Goal: Task Accomplishment & Management: Use online tool/utility

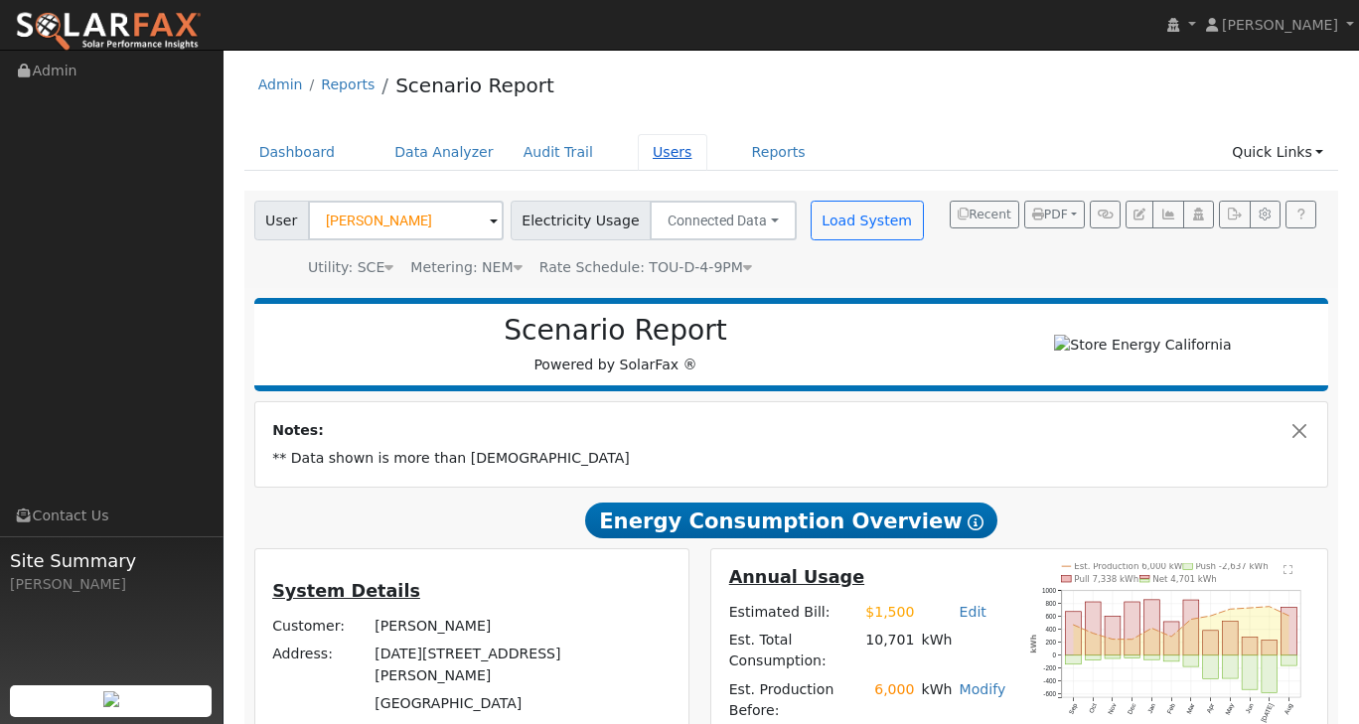
click at [638, 152] on link "Users" at bounding box center [673, 152] width 70 height 37
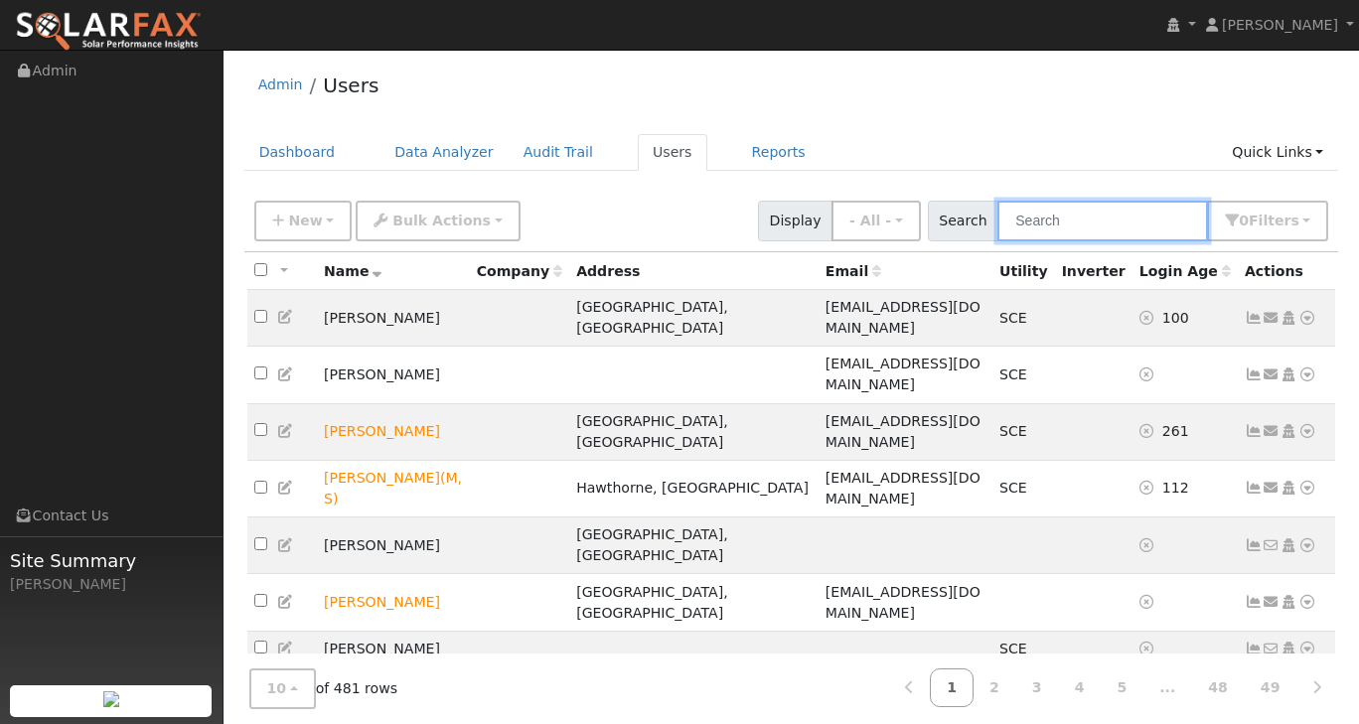
click at [1061, 229] on input "text" at bounding box center [1102, 221] width 211 height 41
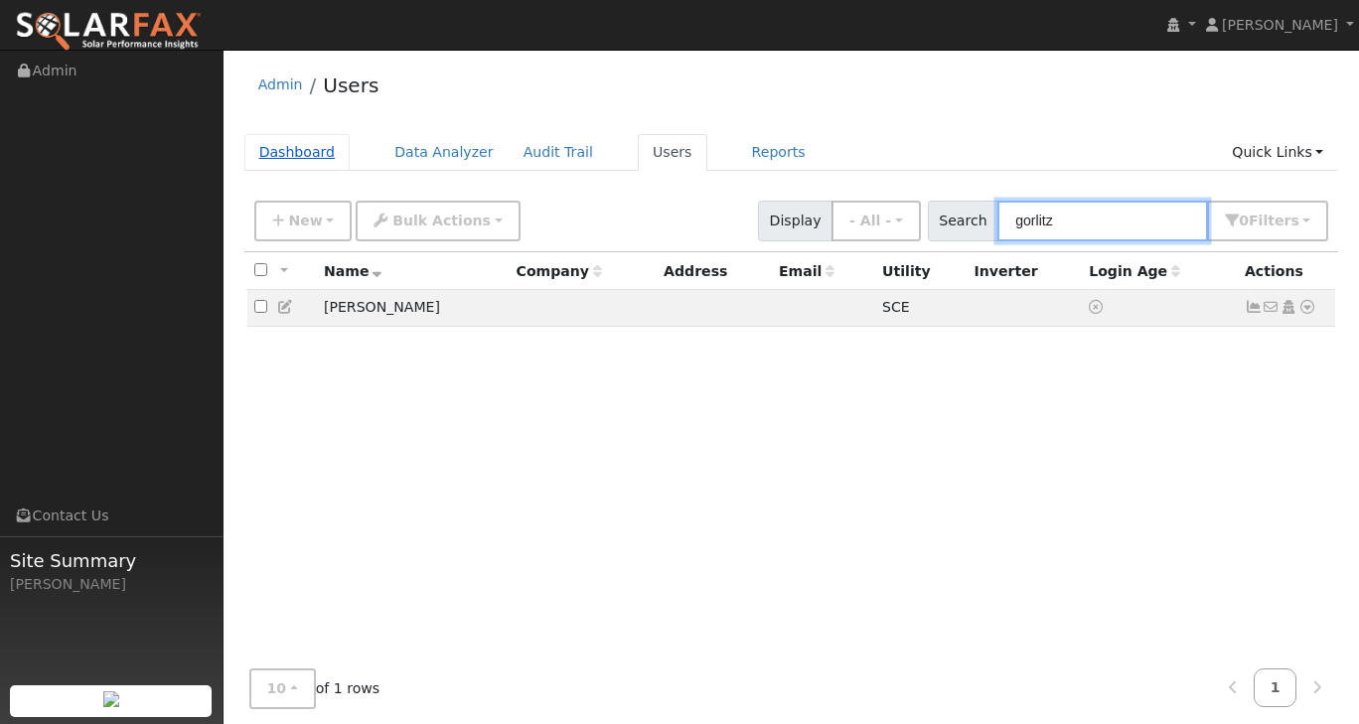
type input "gorlitz"
click at [304, 150] on link "Dashboard" at bounding box center [297, 152] width 106 height 37
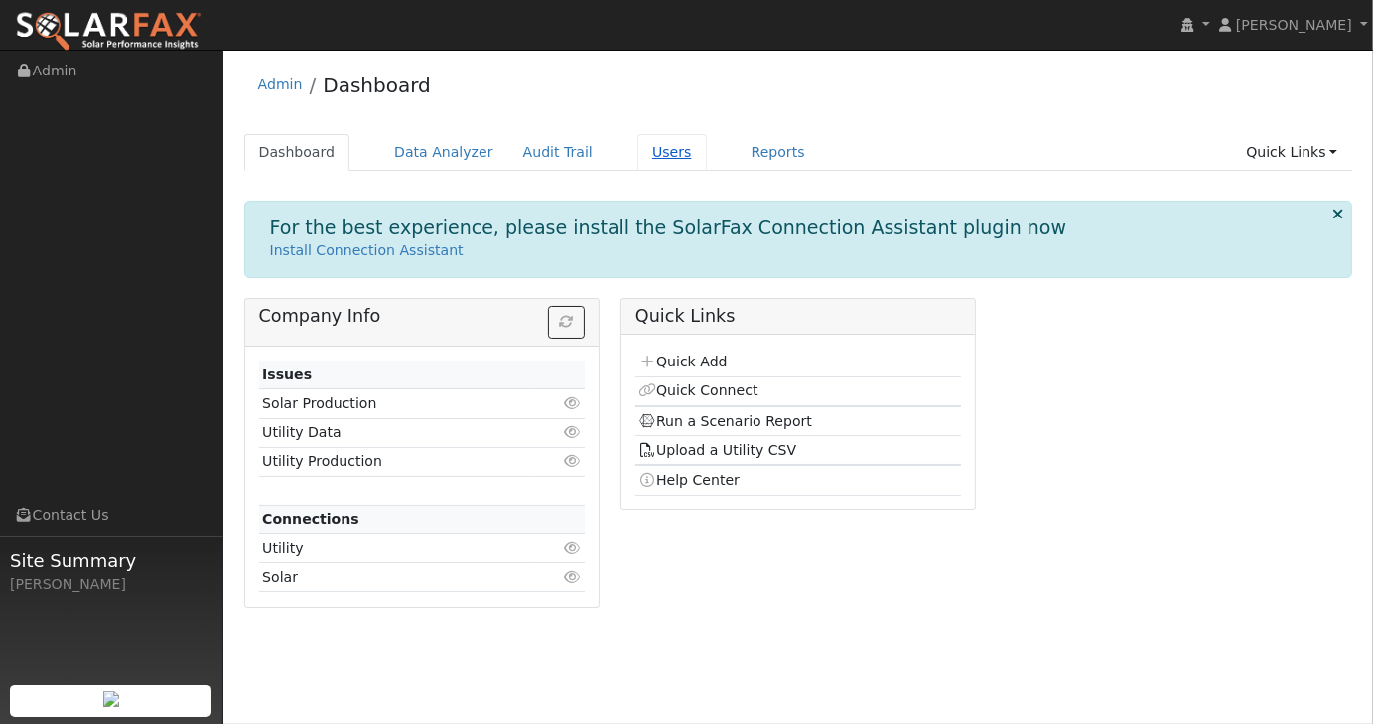
click at [638, 152] on link "Users" at bounding box center [673, 152] width 70 height 37
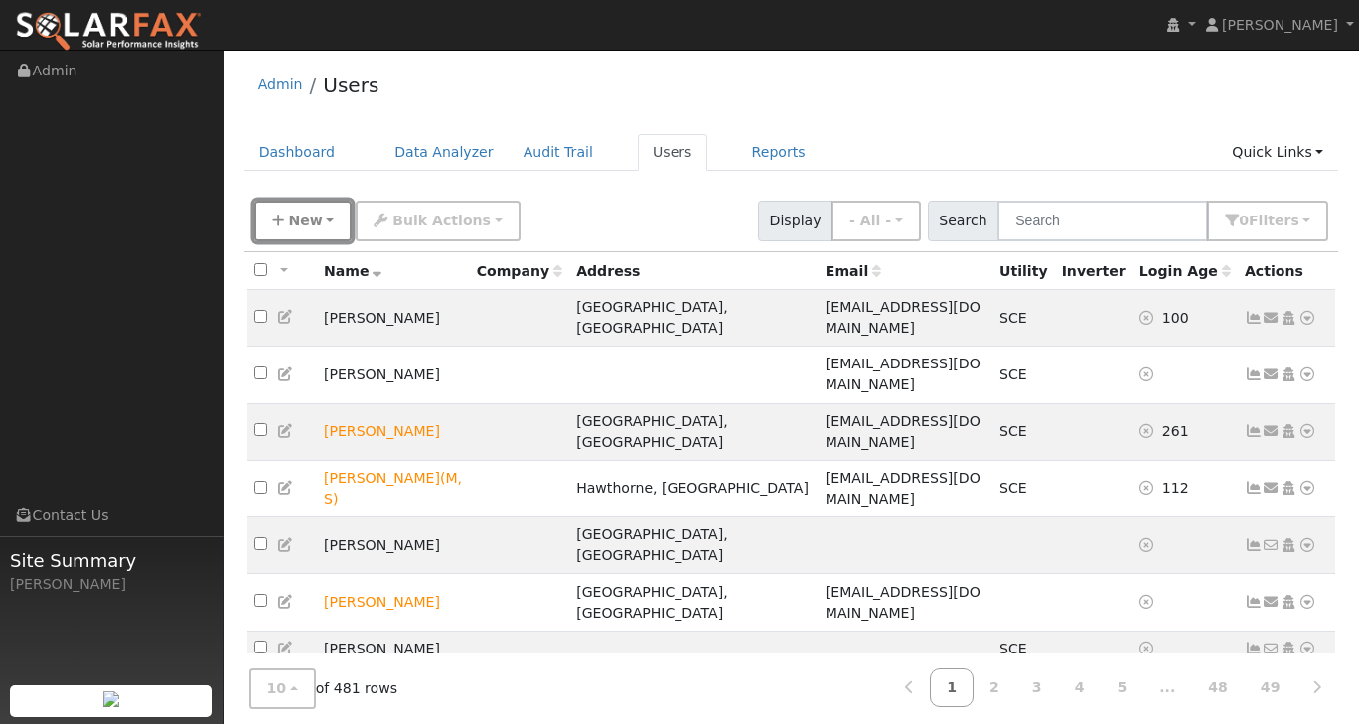
click at [330, 225] on button "New" at bounding box center [303, 221] width 98 height 41
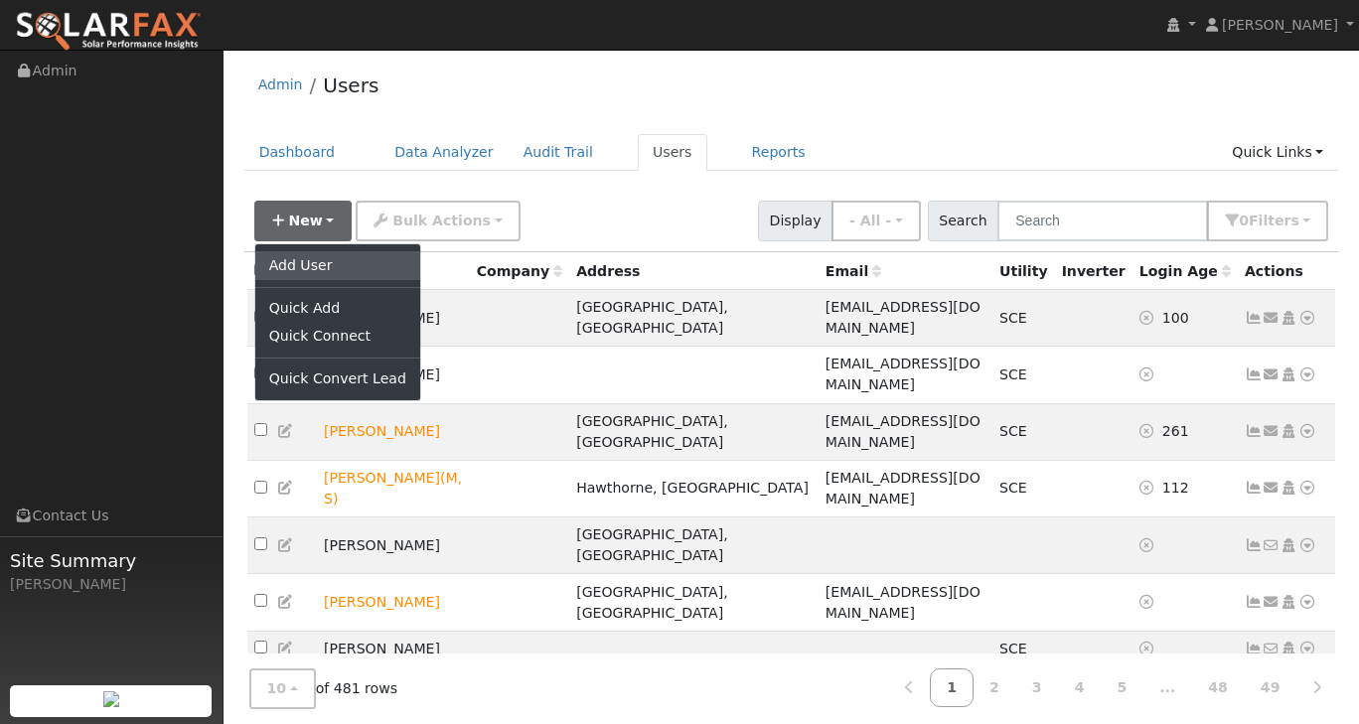
click at [310, 255] on link "Add User" at bounding box center [337, 265] width 165 height 28
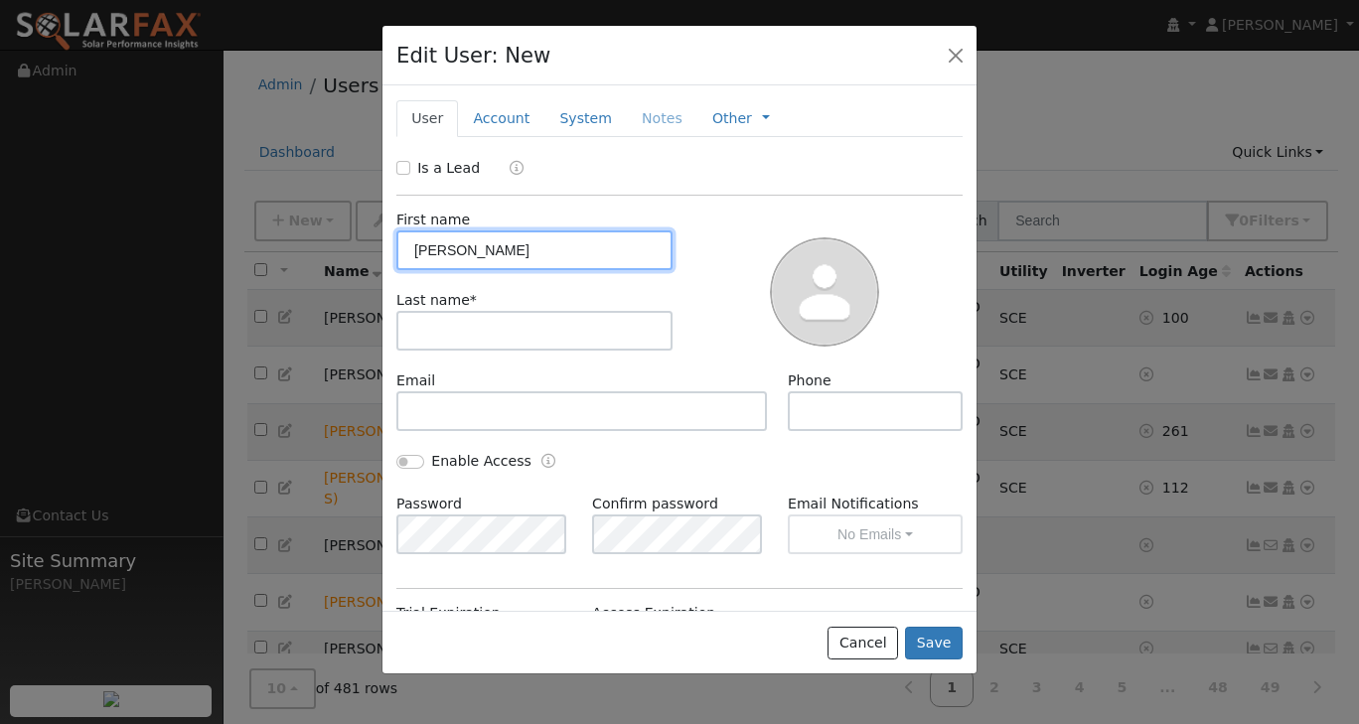
type input "Edward"
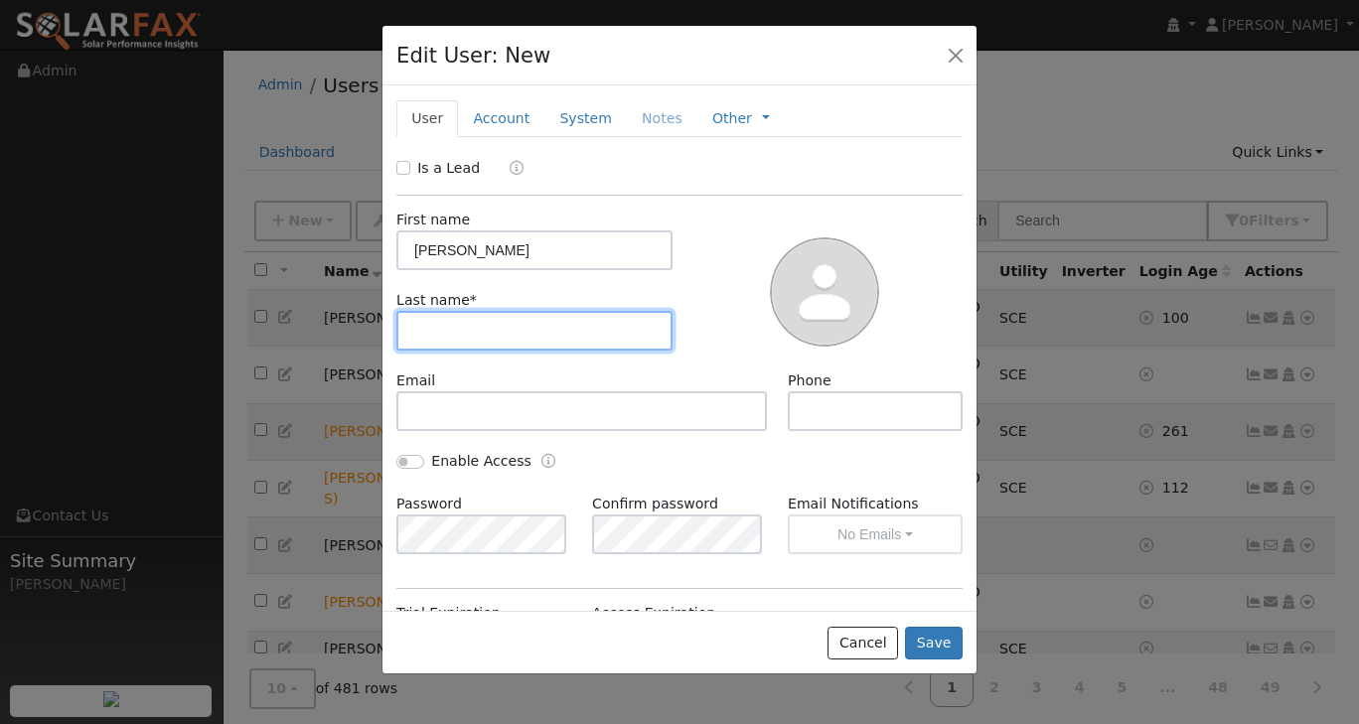
click at [441, 327] on input "text" at bounding box center [534, 331] width 276 height 40
type input "Gorlitz"
click at [512, 126] on link "Account" at bounding box center [501, 118] width 86 height 37
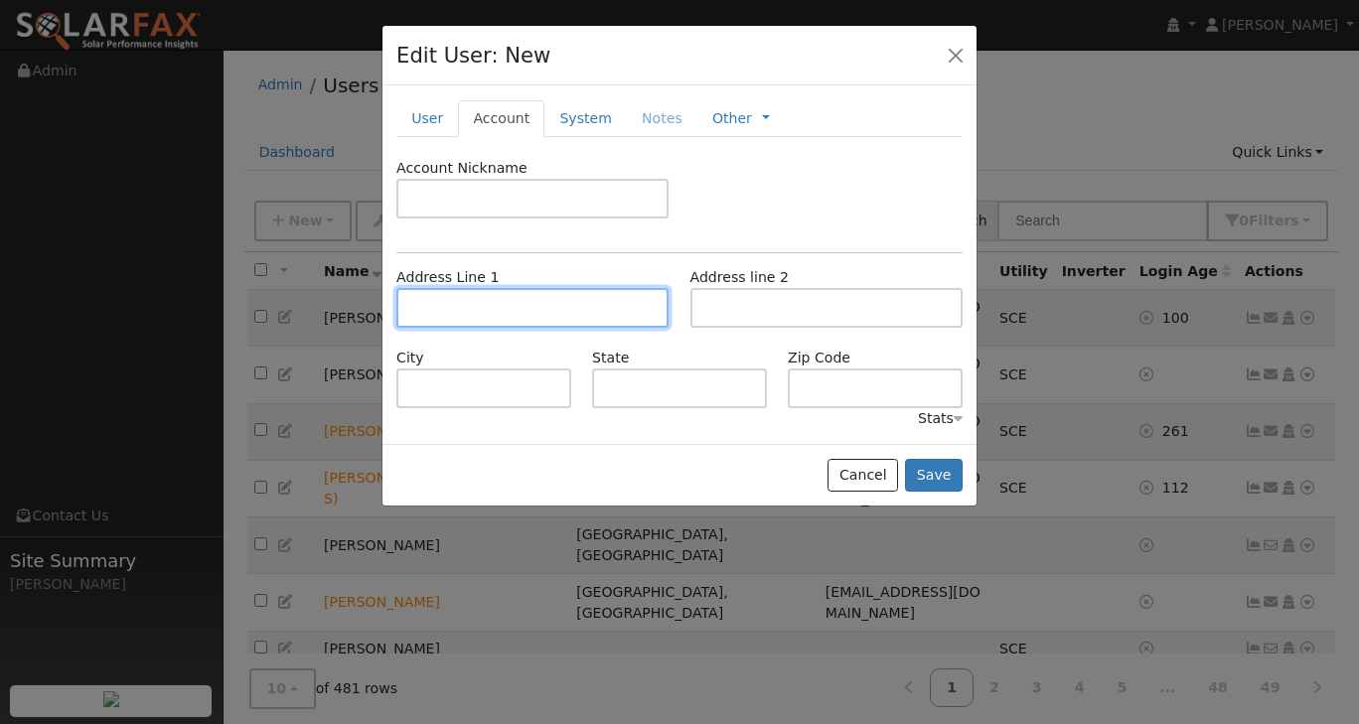
paste input "1043 Ashford Ct"
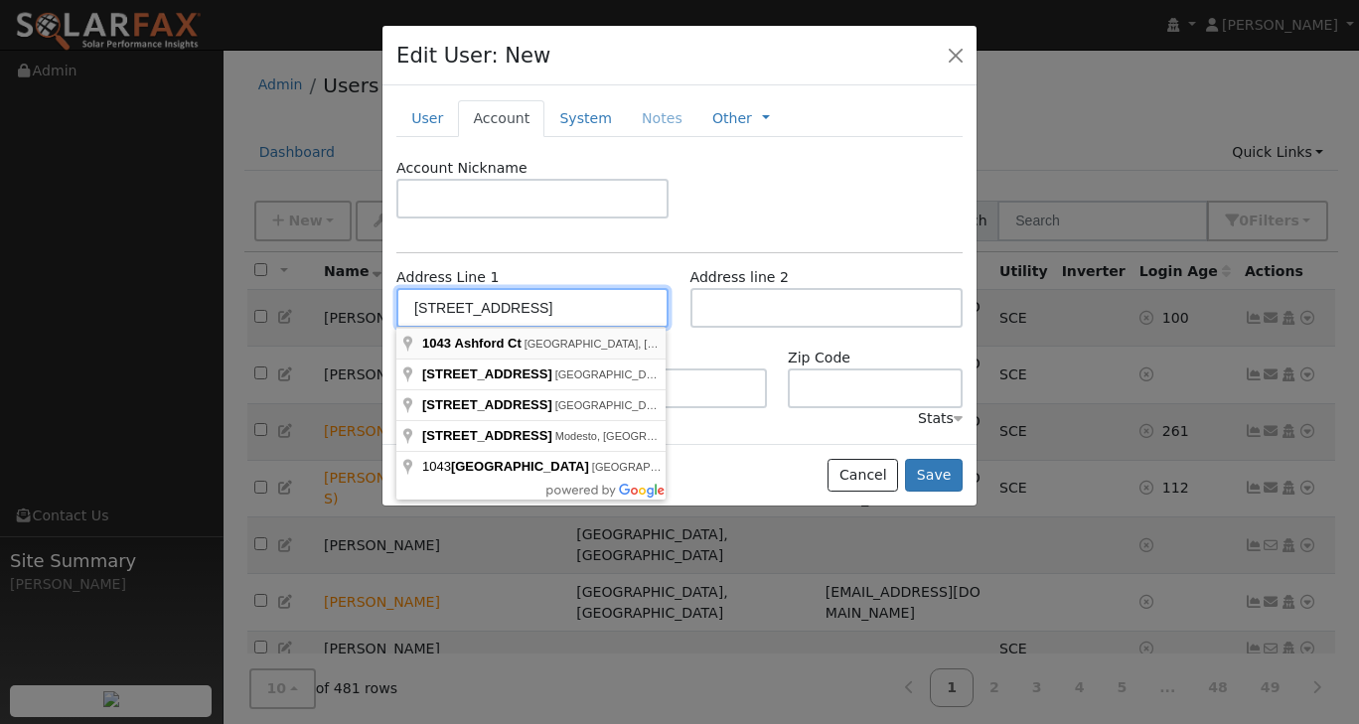
type input "[STREET_ADDRESS]"
type input "Westlake Village"
type input "CA"
type input "91361"
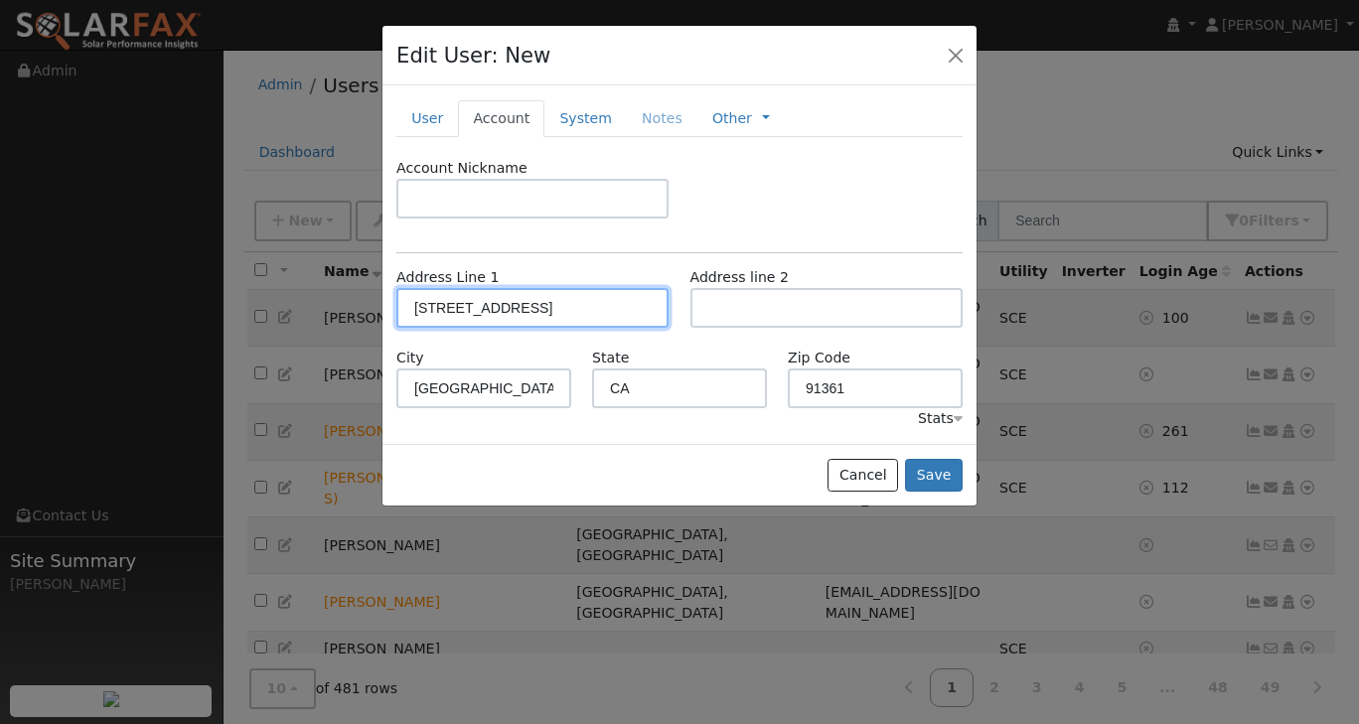
type input "[STREET_ADDRESS]"
click at [574, 118] on link "System" at bounding box center [585, 118] width 82 height 37
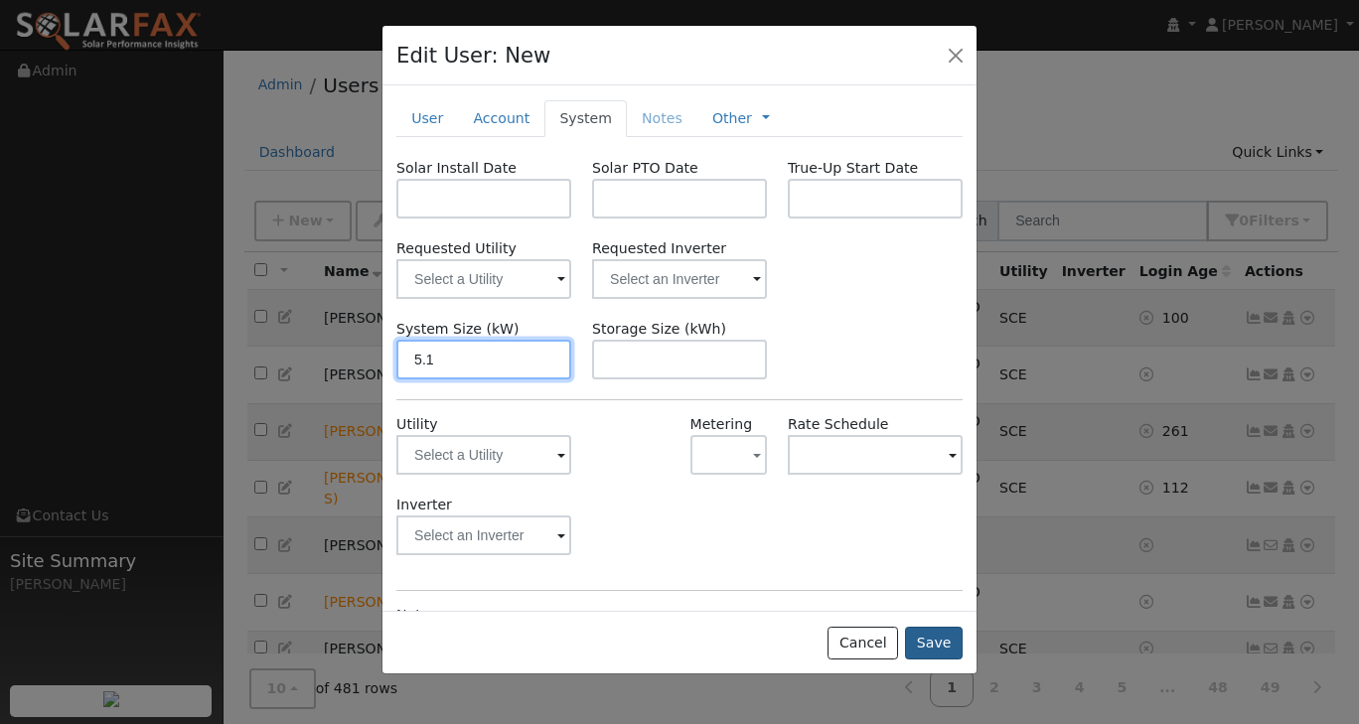
type input "5.1"
click at [945, 640] on button "Save" at bounding box center [934, 644] width 58 height 34
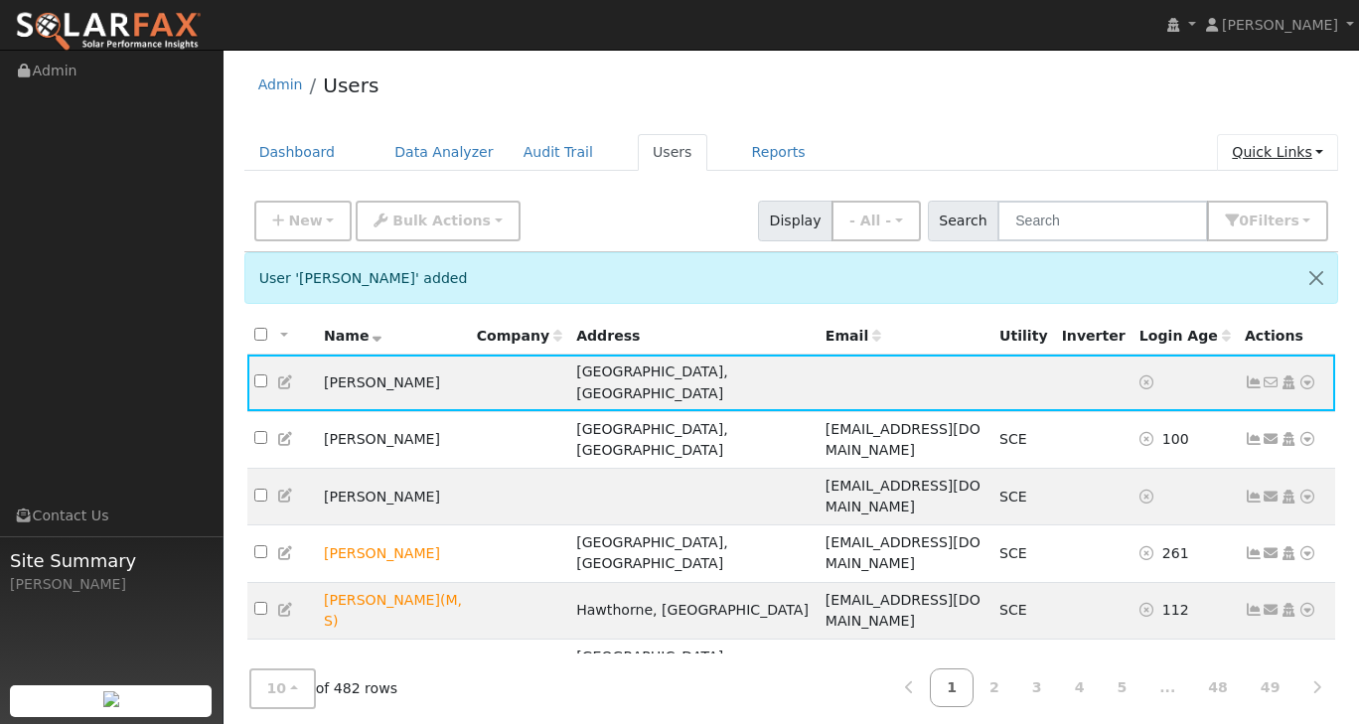
click at [1322, 157] on link "Quick Links" at bounding box center [1277, 152] width 121 height 37
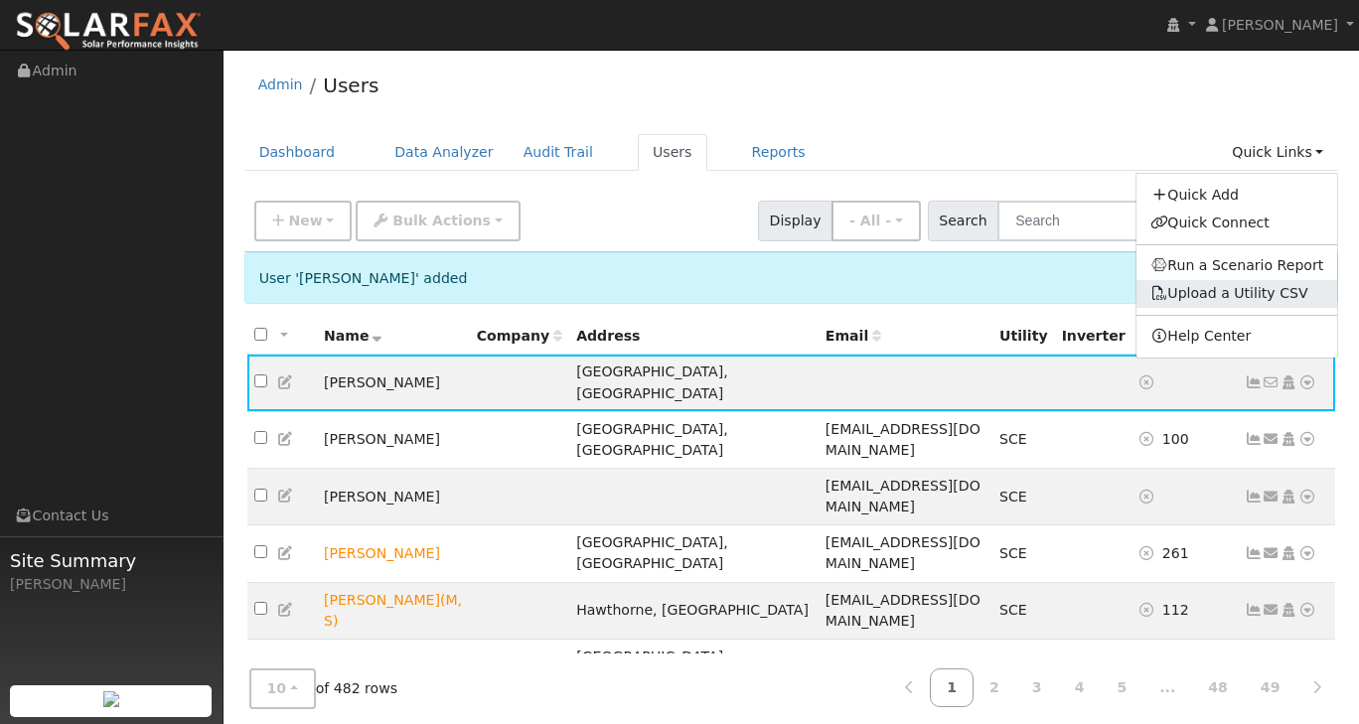
click at [1251, 296] on link "Upload a Utility CSV" at bounding box center [1229, 293] width 158 height 16
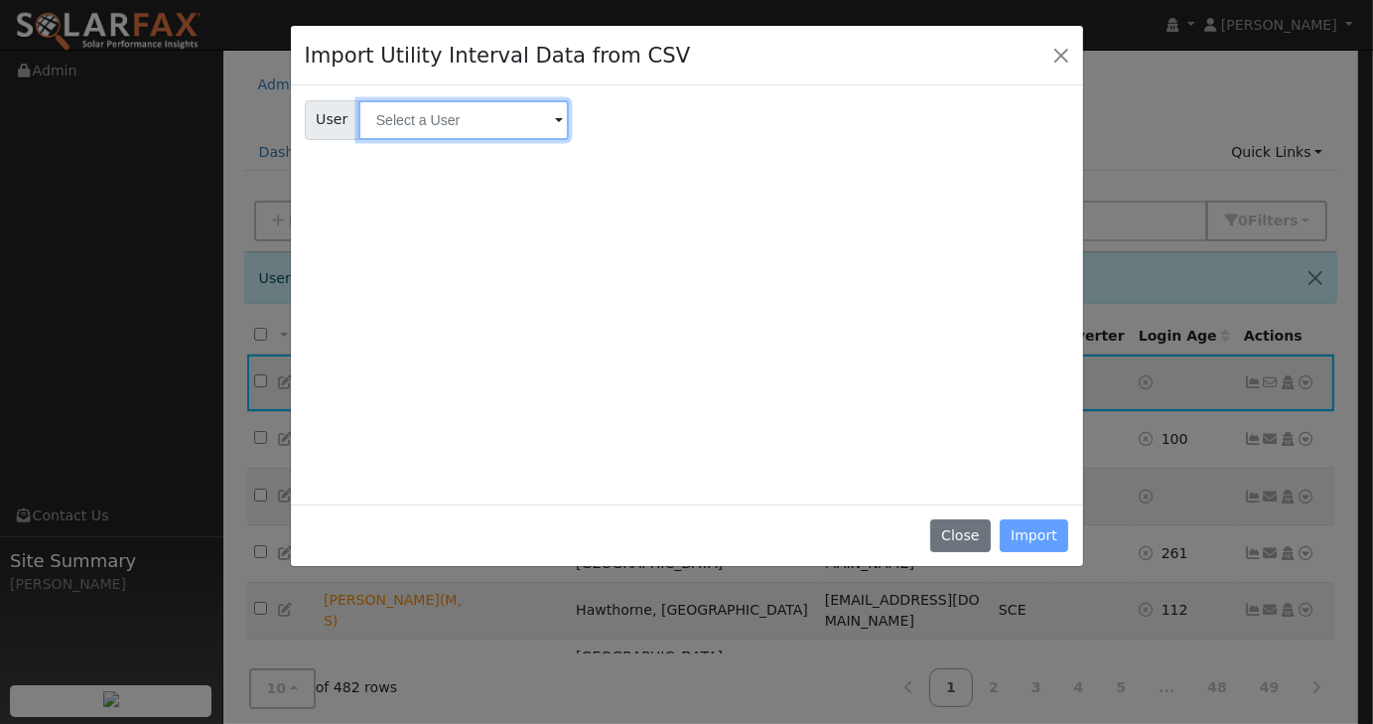
click at [441, 121] on input "text" at bounding box center [464, 120] width 211 height 40
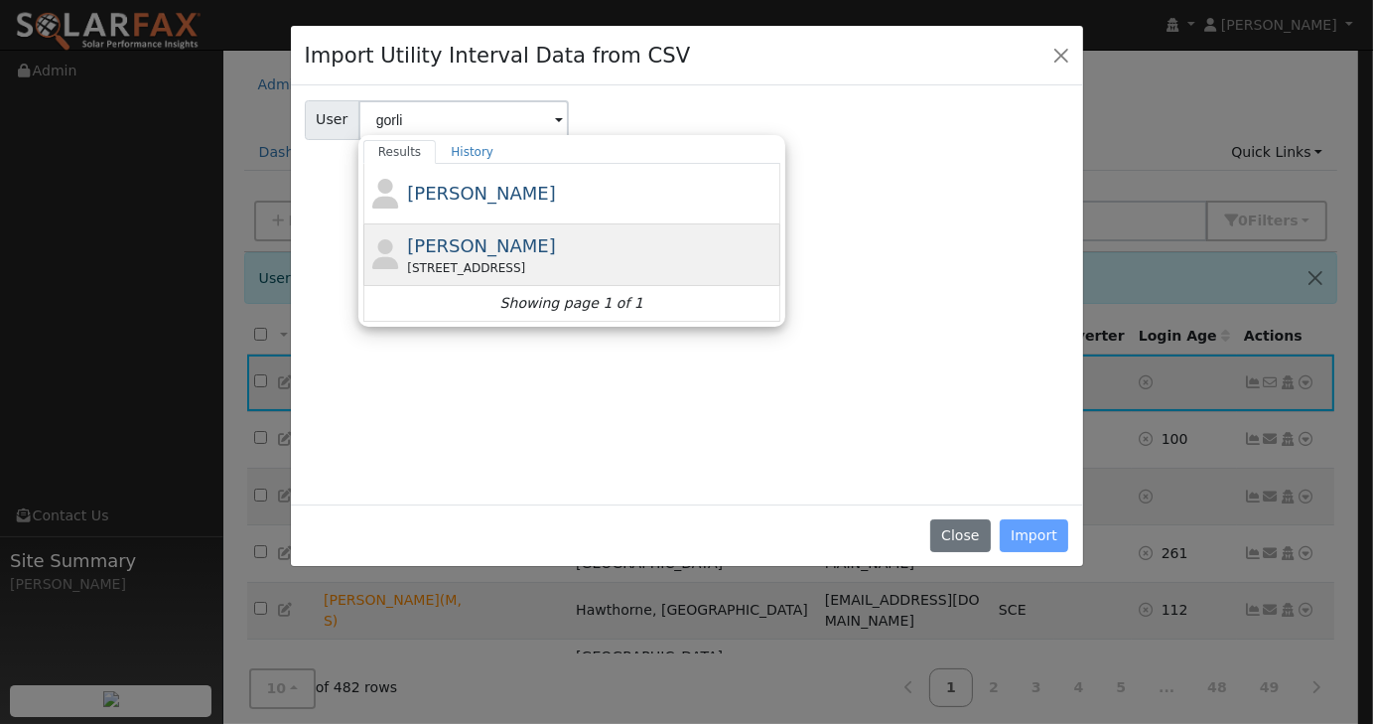
click at [466, 254] on span "[PERSON_NAME]" at bounding box center [481, 245] width 149 height 21
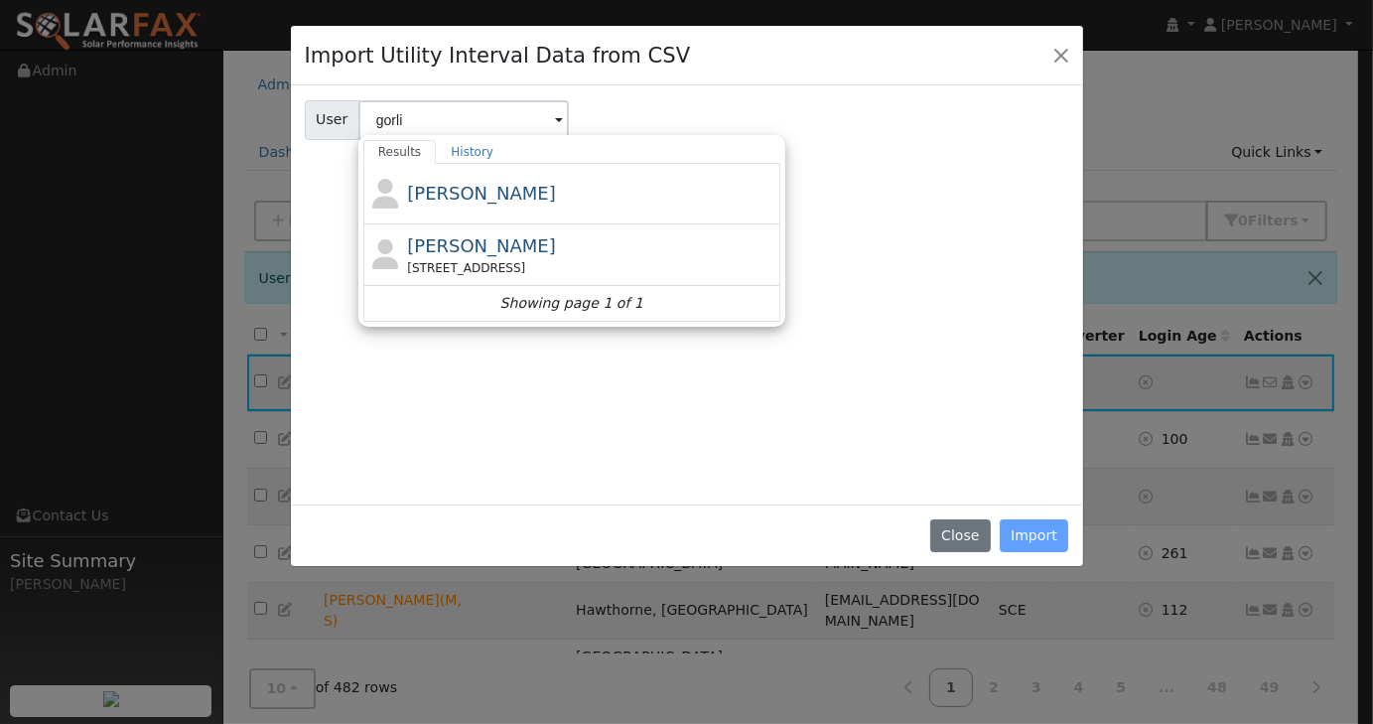
type input "[PERSON_NAME]"
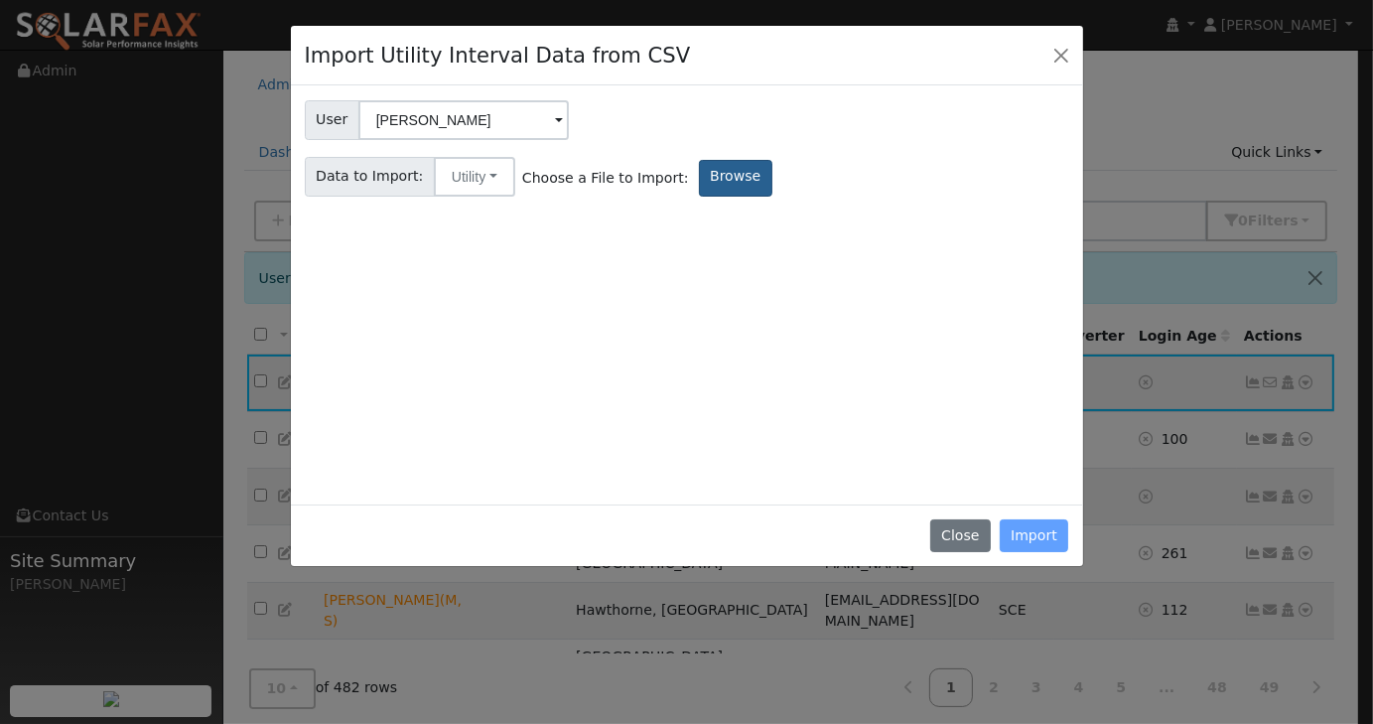
click at [710, 175] on label "Browse" at bounding box center [735, 178] width 73 height 37
click at [0, 0] on input "Browse" at bounding box center [0, 0] width 0 height 0
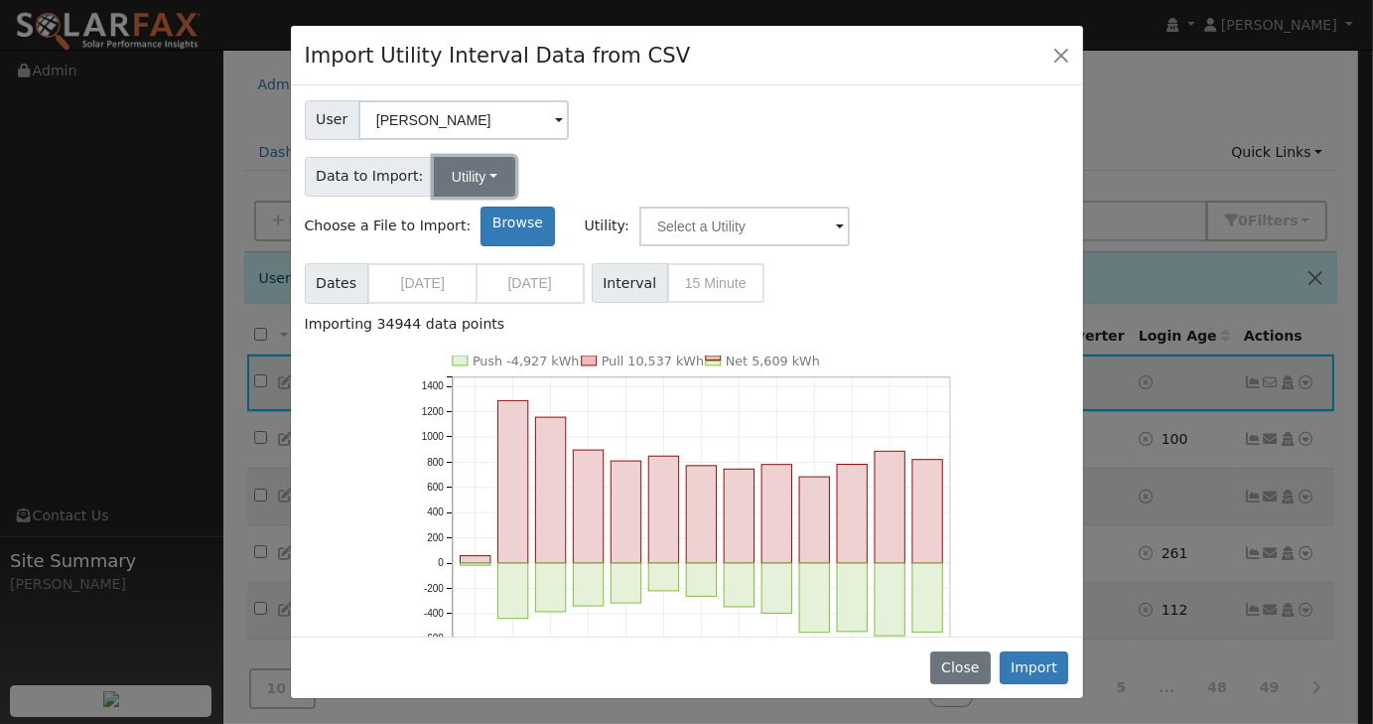
click at [466, 181] on button "Utility" at bounding box center [474, 177] width 81 height 40
click at [850, 207] on input "text" at bounding box center [745, 227] width 211 height 40
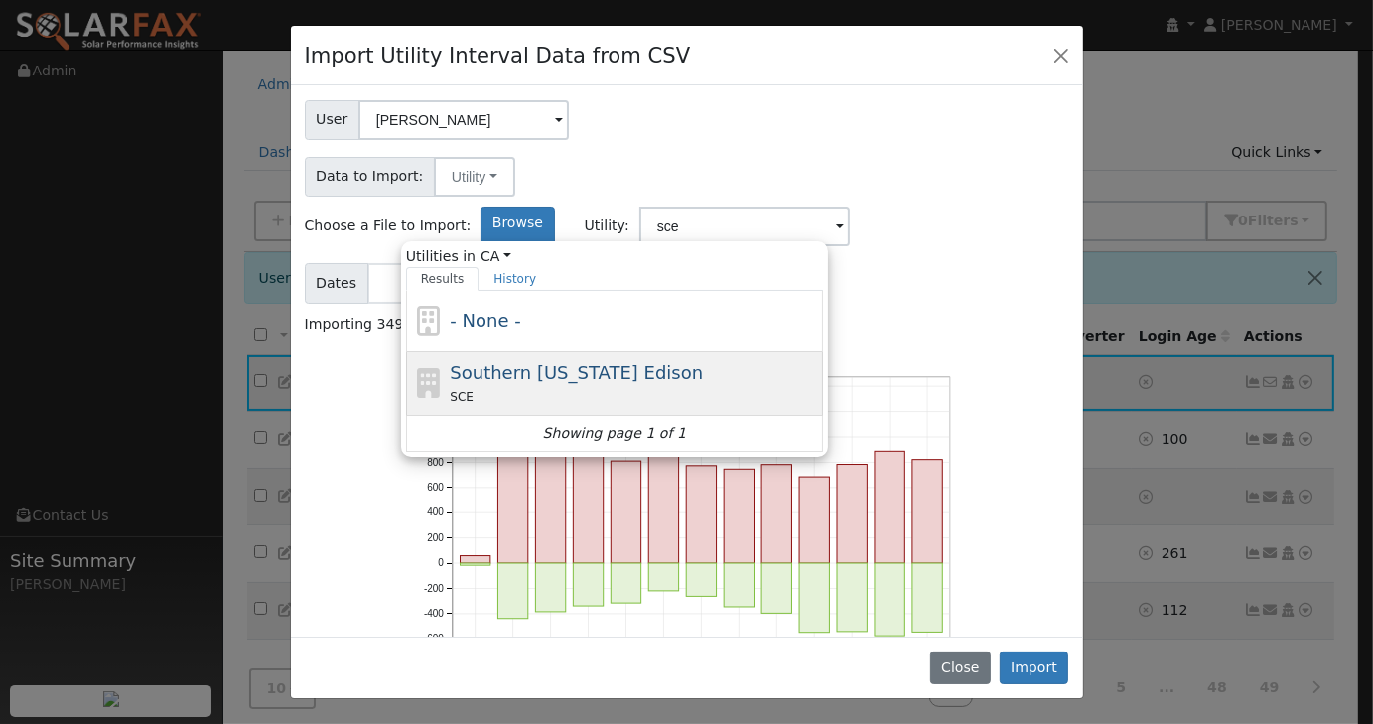
click at [703, 362] on span "Southern [US_STATE] Edison" at bounding box center [576, 372] width 253 height 21
type input "Southern [US_STATE] Edison"
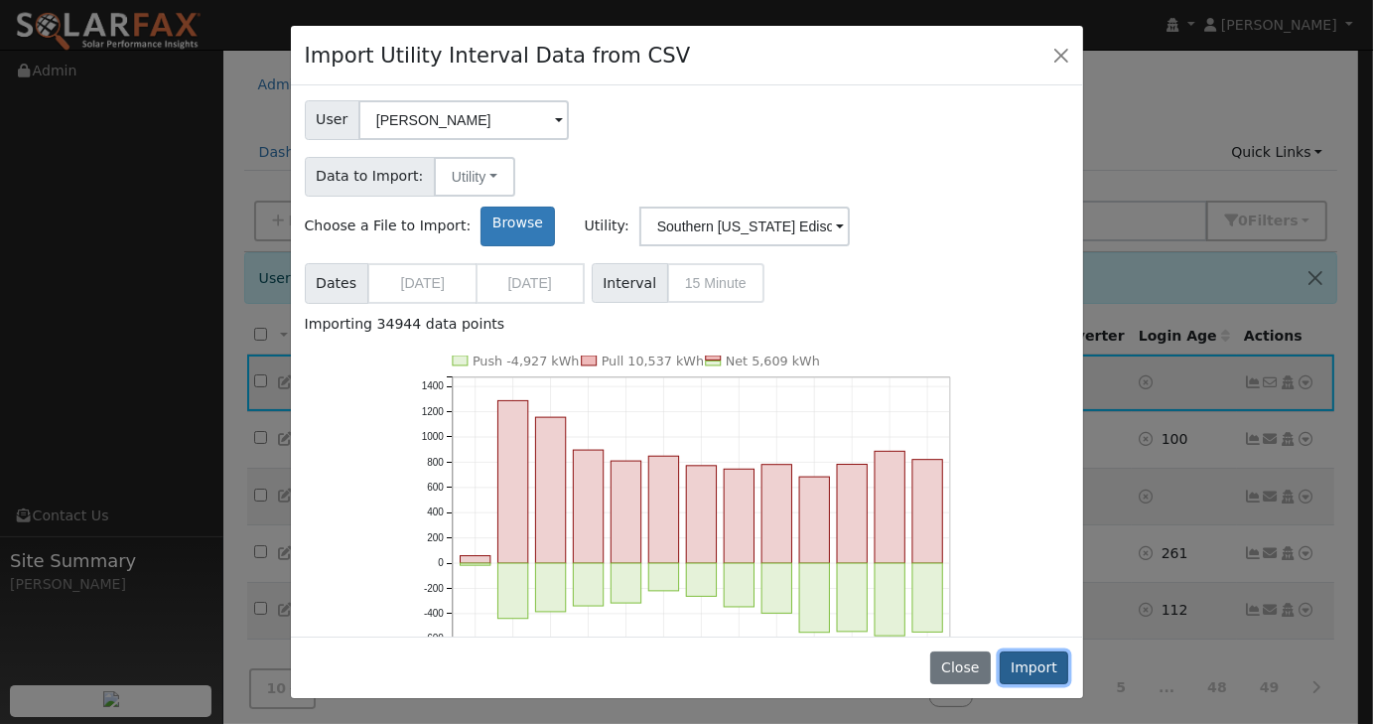
click at [1021, 658] on button "Import" at bounding box center [1035, 668] width 70 height 34
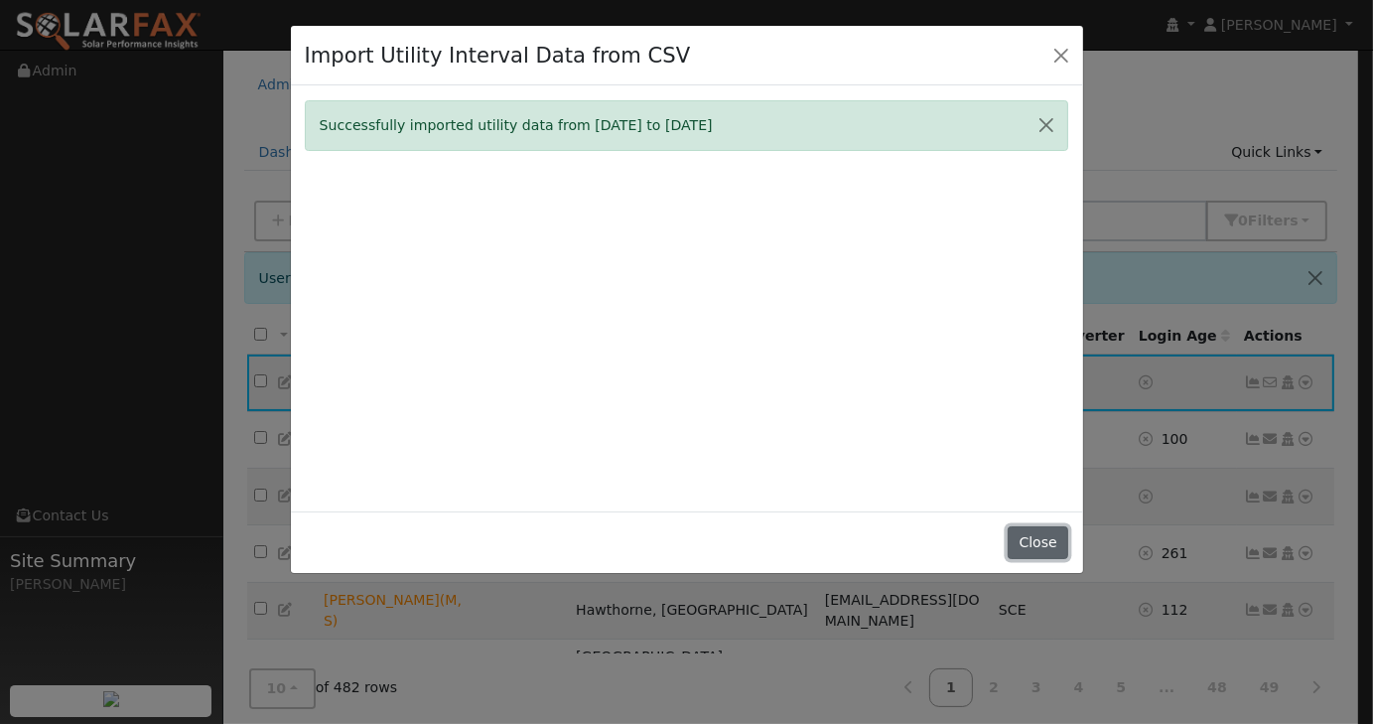
click at [1025, 547] on button "Close" at bounding box center [1038, 543] width 61 height 34
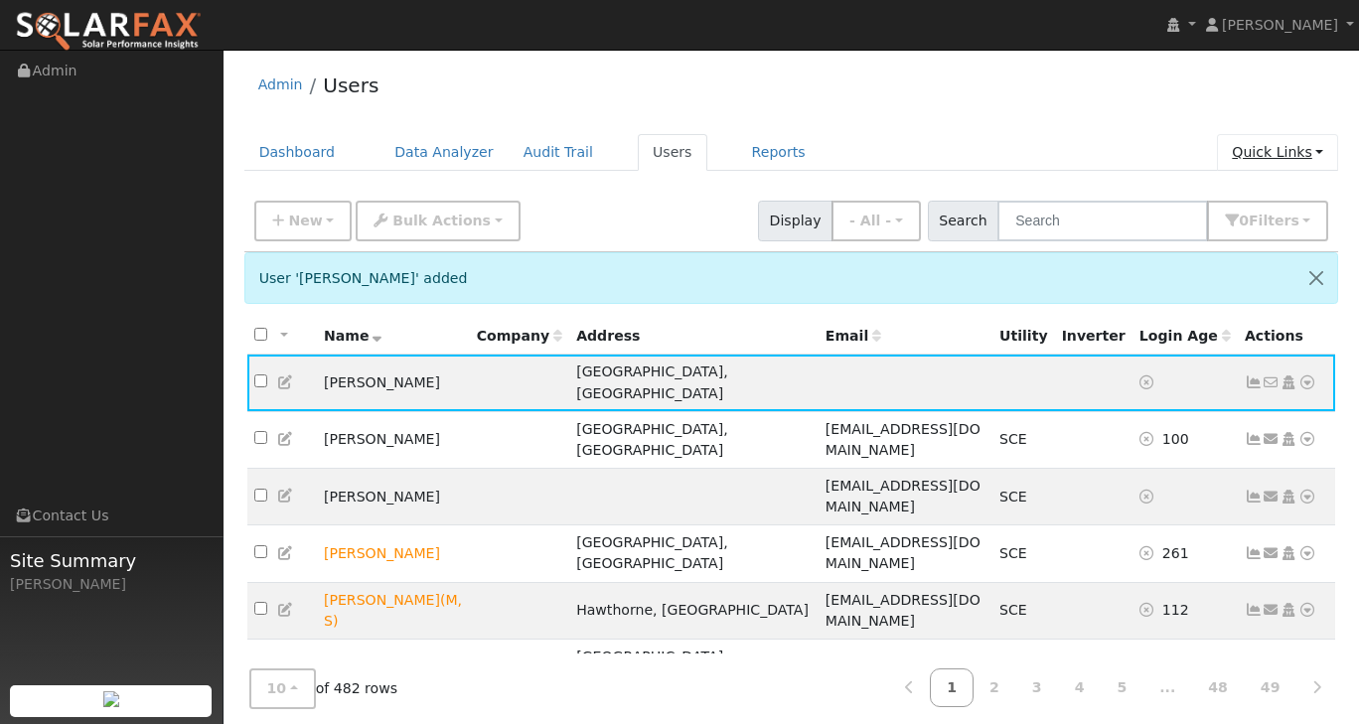
click at [1333, 154] on link "Quick Links" at bounding box center [1277, 152] width 121 height 37
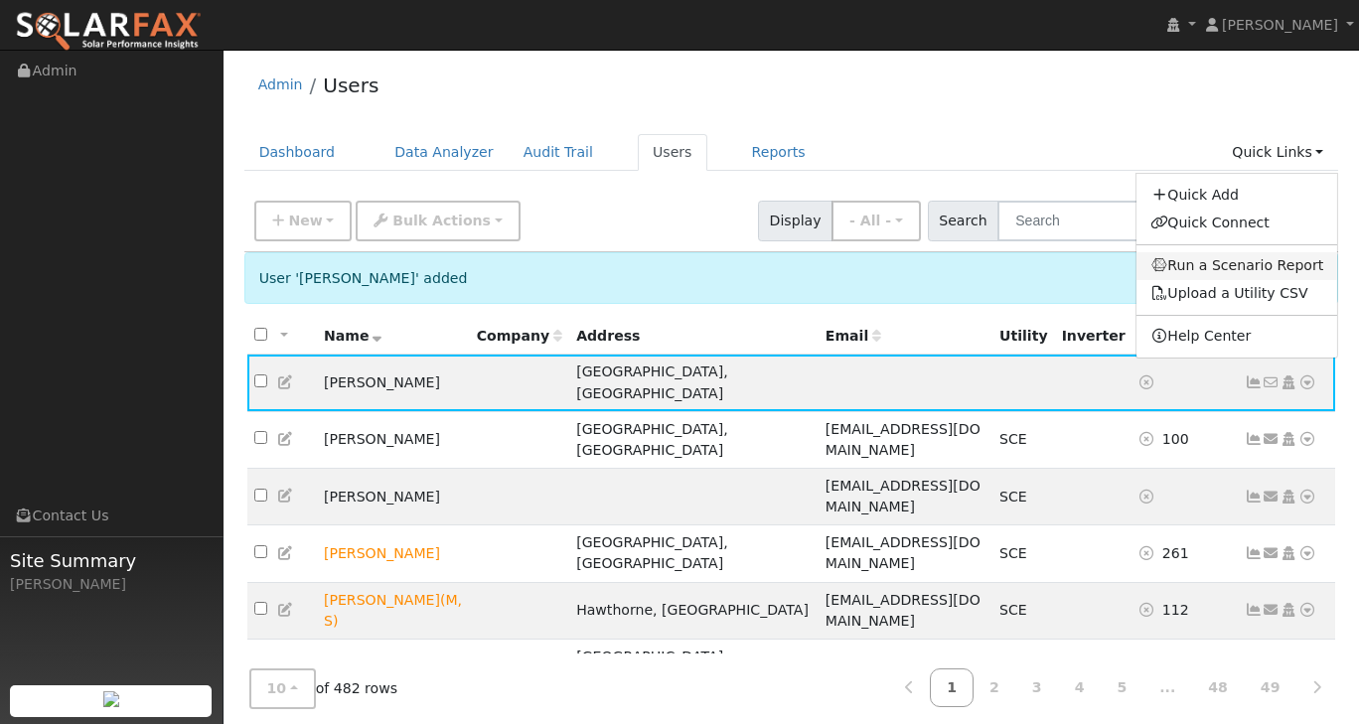
click at [1221, 268] on link "Run a Scenario Report" at bounding box center [1237, 266] width 202 height 28
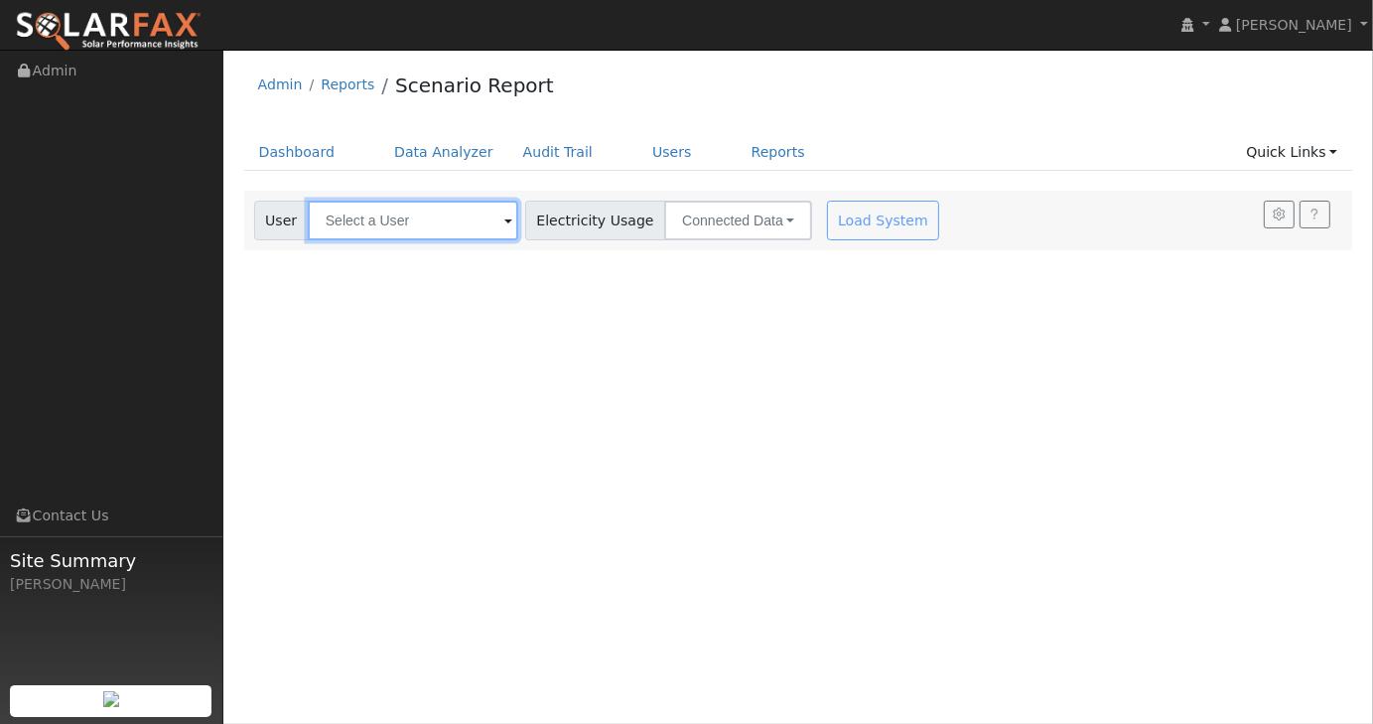
click at [488, 220] on input "text" at bounding box center [413, 221] width 211 height 40
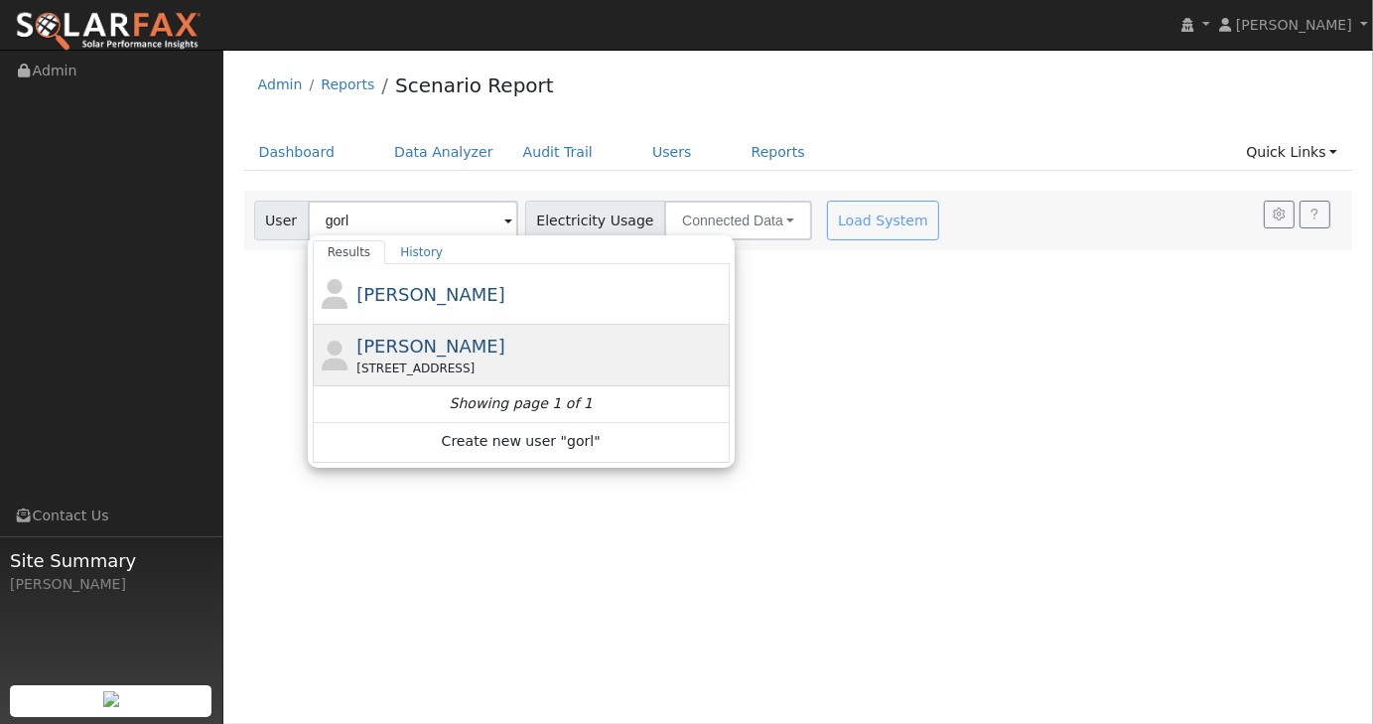
click at [415, 345] on span "[PERSON_NAME]" at bounding box center [431, 346] width 149 height 21
type input "[PERSON_NAME]"
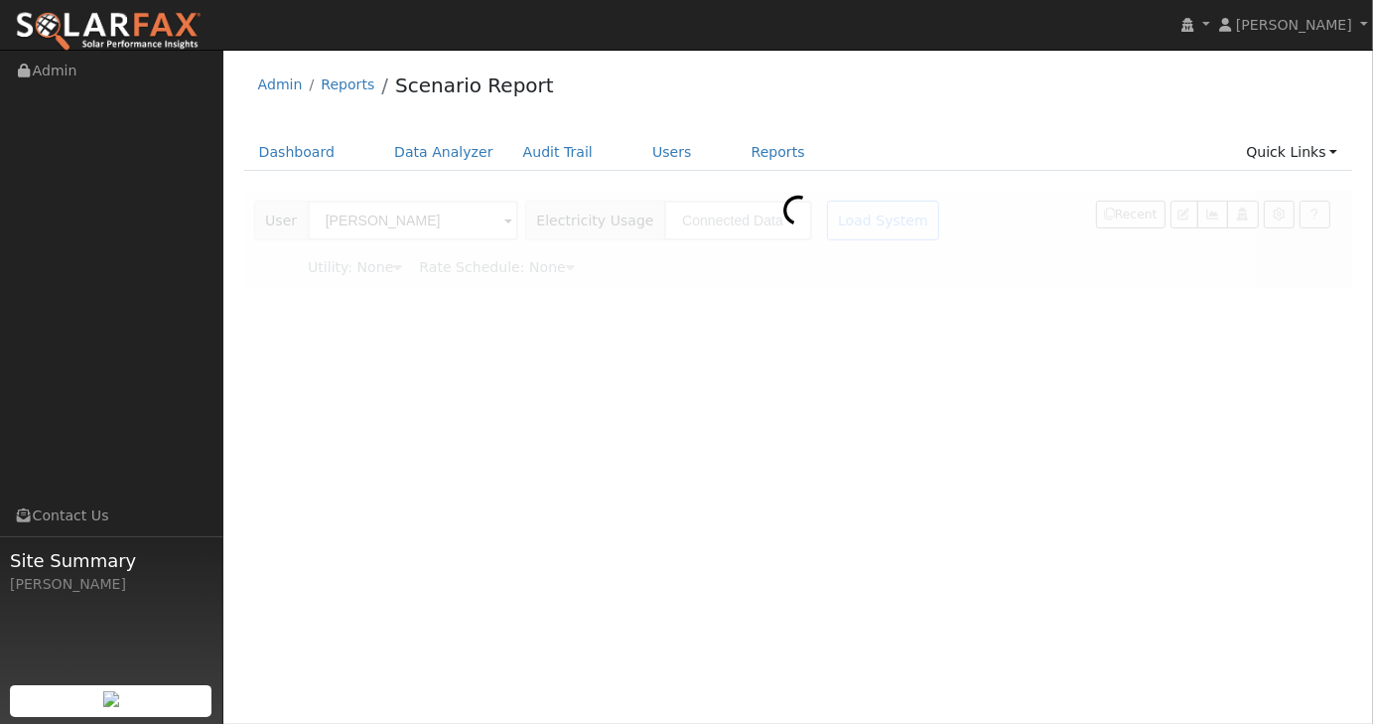
type input "Southern [US_STATE] Edison"
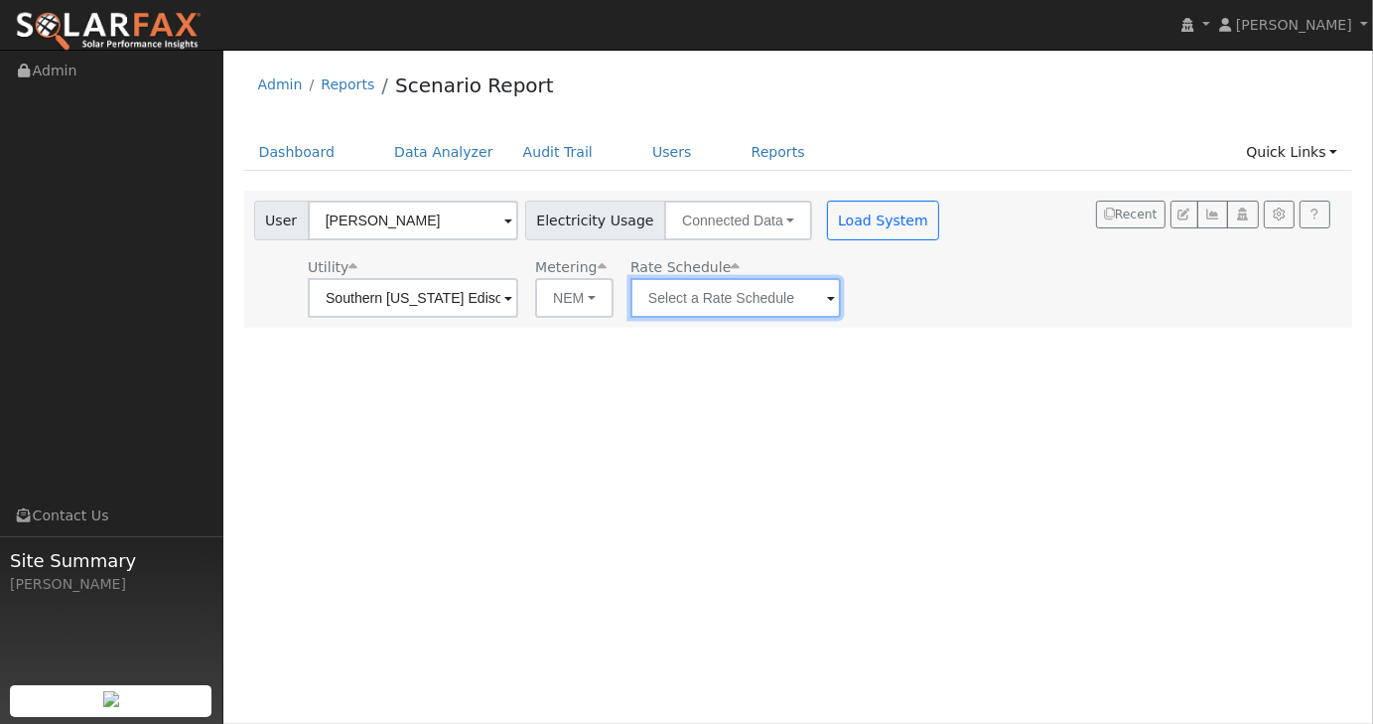
click at [710, 303] on input "text" at bounding box center [736, 298] width 211 height 40
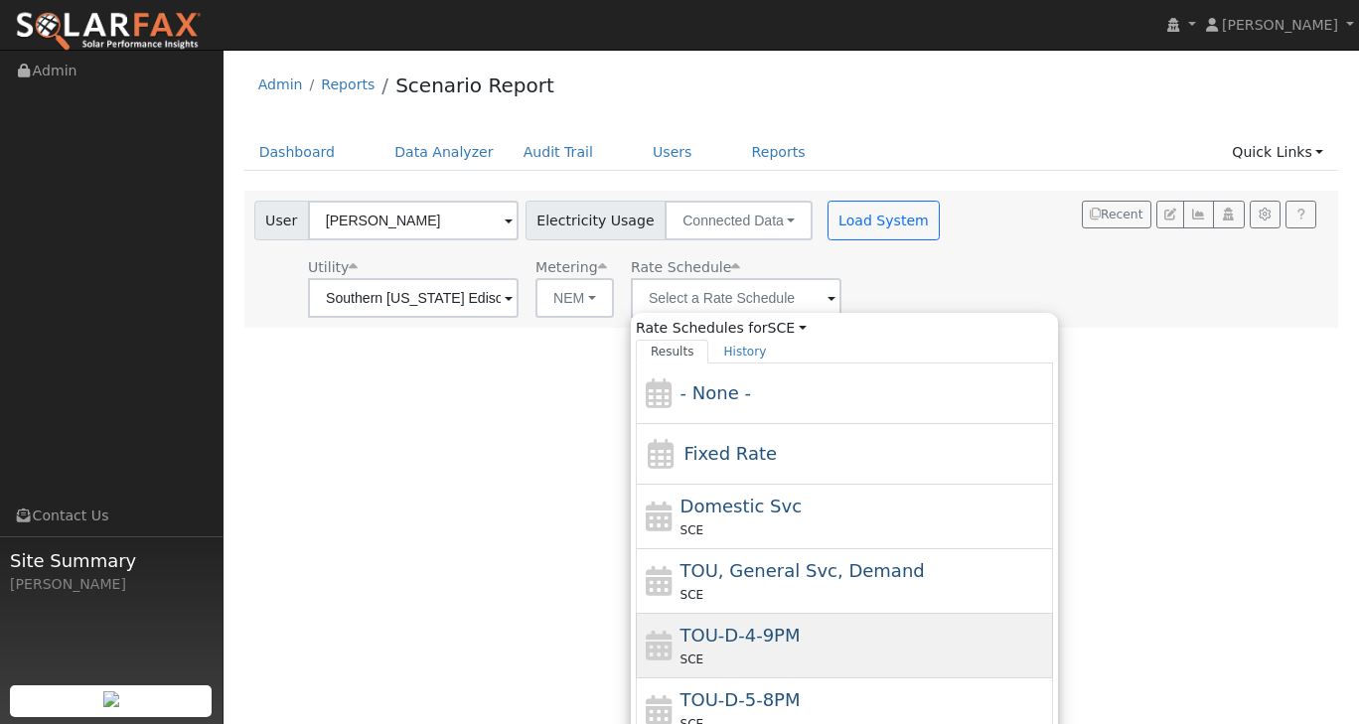
click at [775, 627] on span "TOU-D-4-9PM" at bounding box center [740, 635] width 120 height 21
type input "TOU-D-4-9PM"
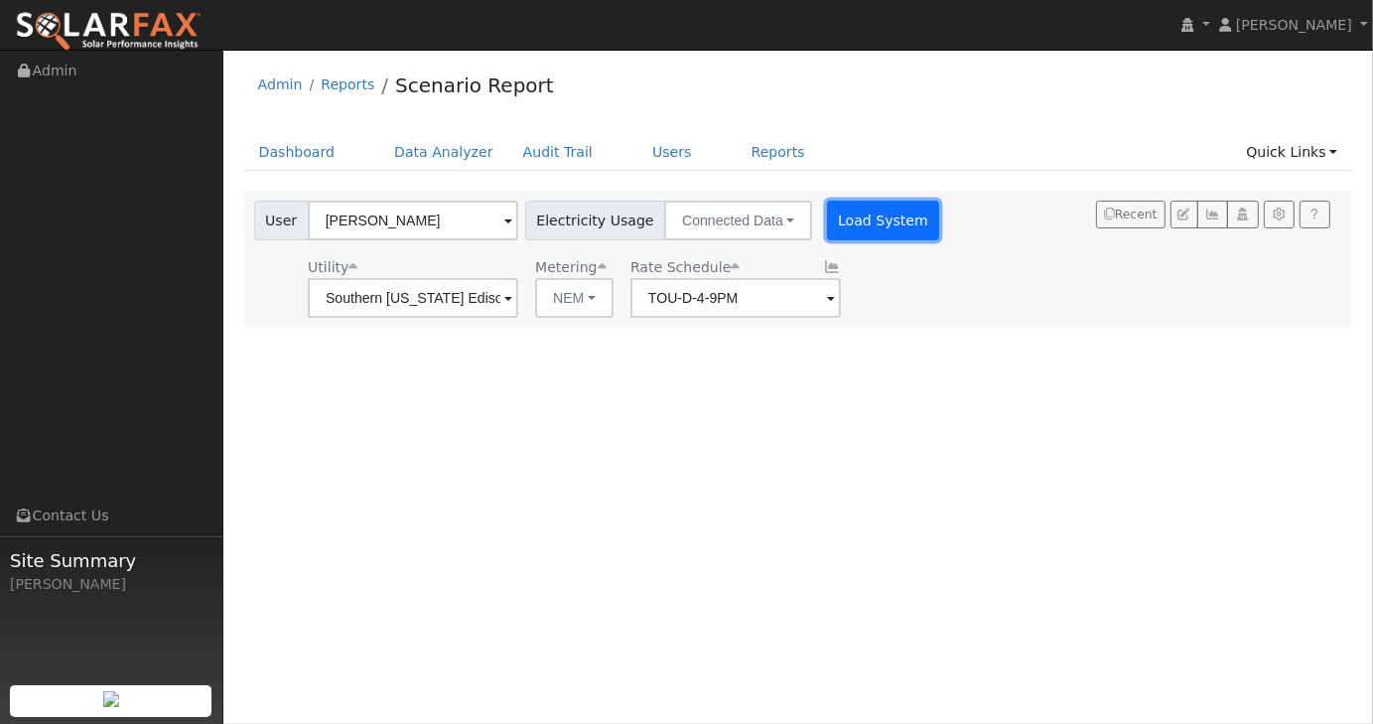
click at [863, 231] on button "Load System" at bounding box center [883, 221] width 113 height 40
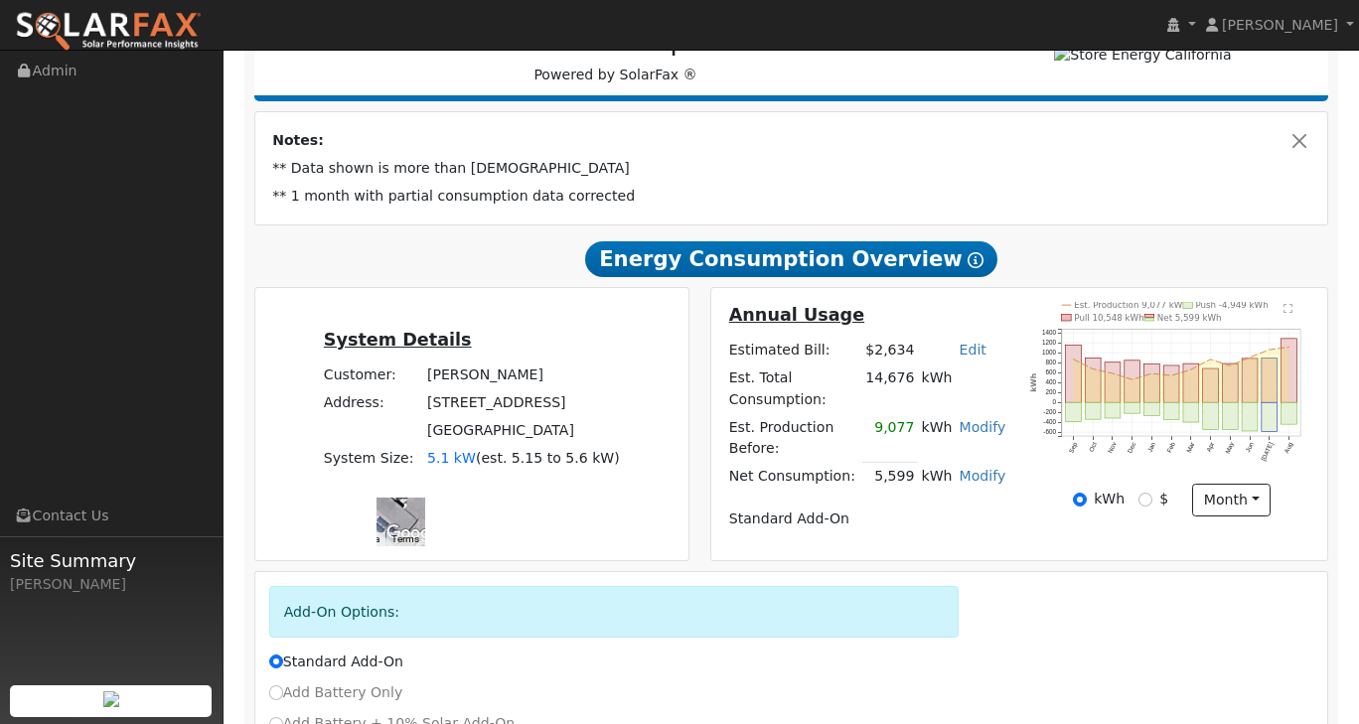
scroll to position [298, 0]
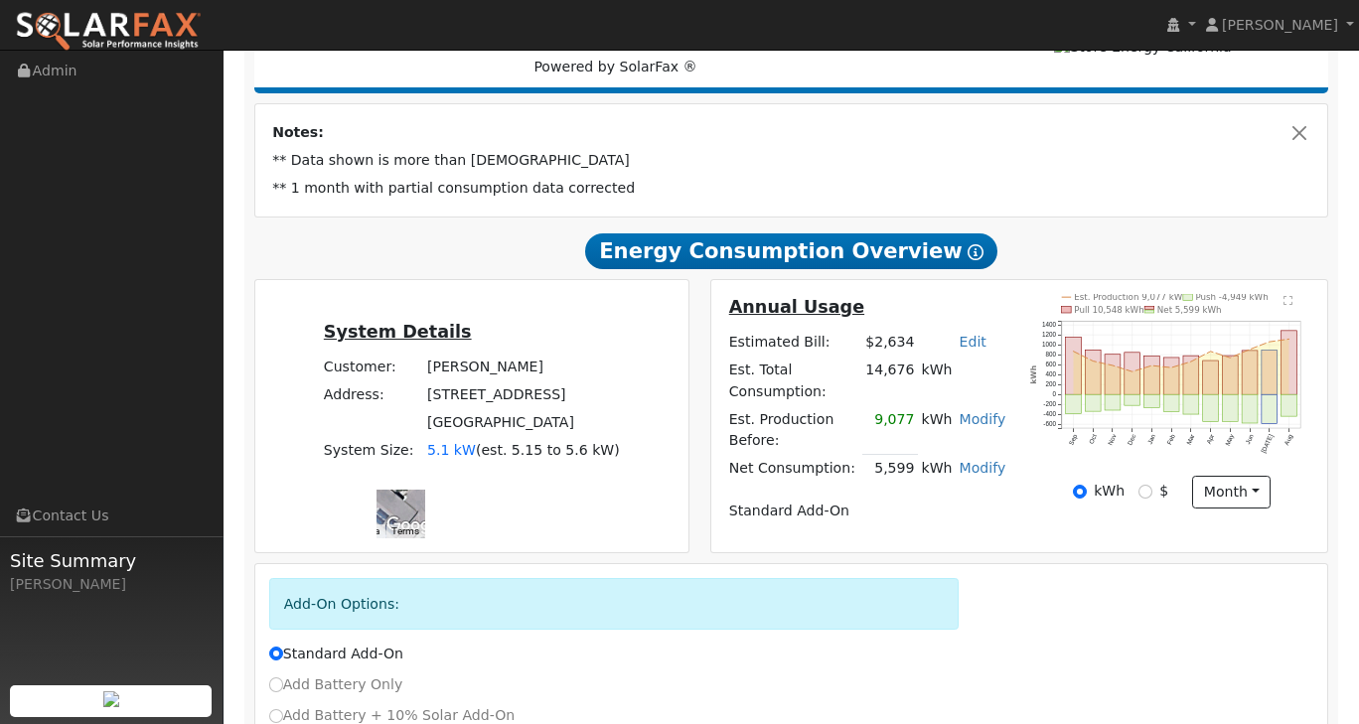
click at [983, 427] on link "Modify" at bounding box center [982, 419] width 47 height 16
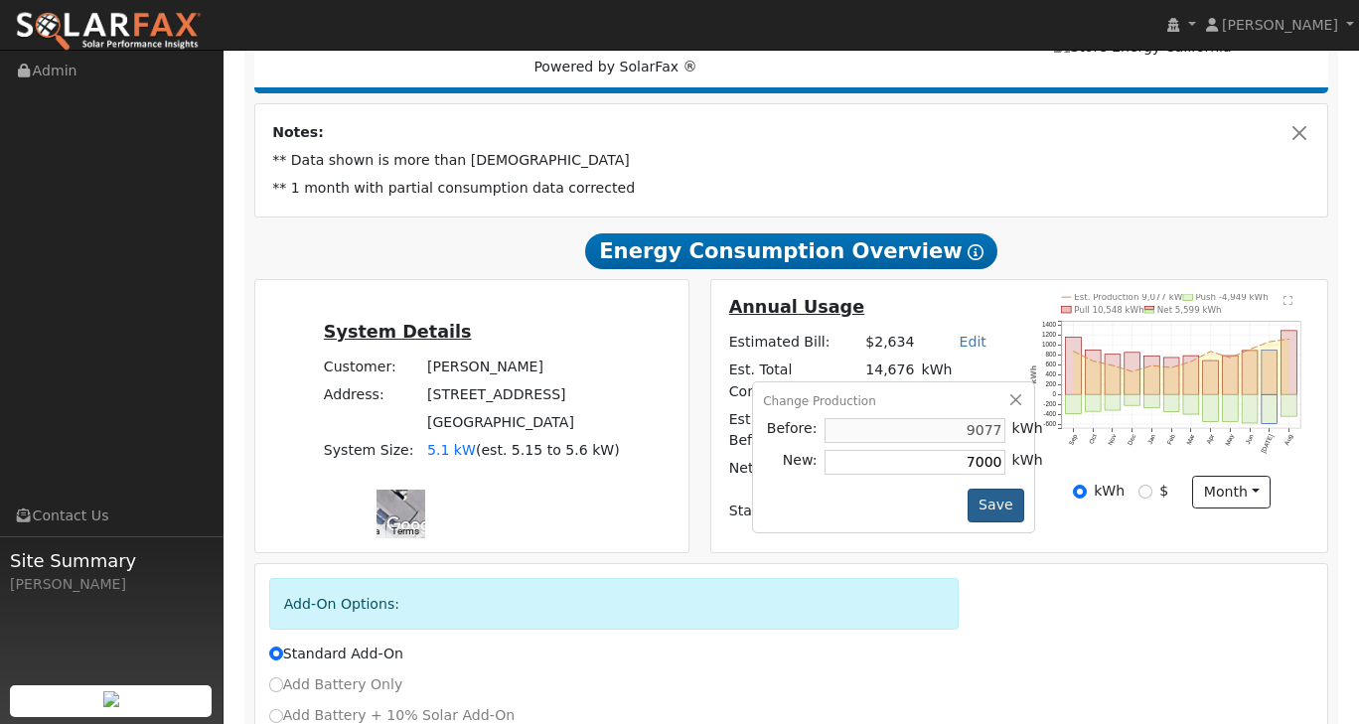
type input "7000"
click at [1015, 518] on button "Save" at bounding box center [996, 506] width 58 height 34
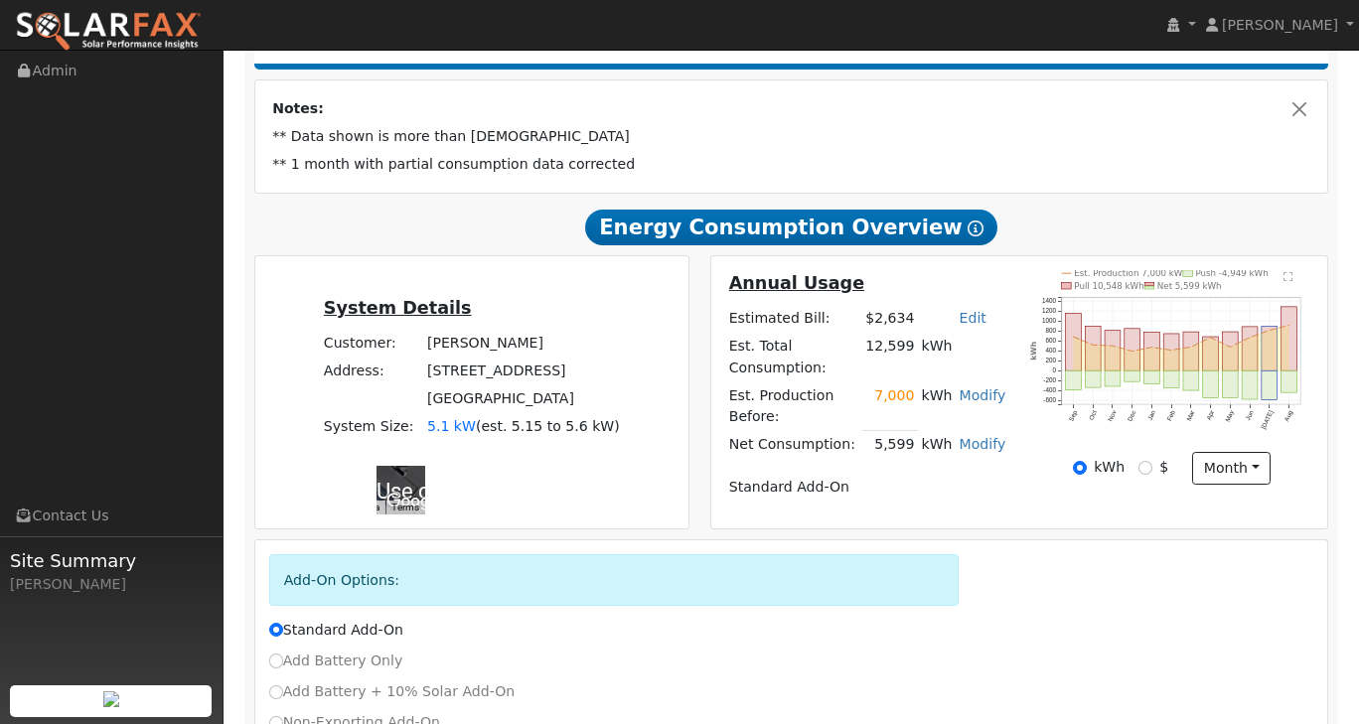
scroll to position [456, 0]
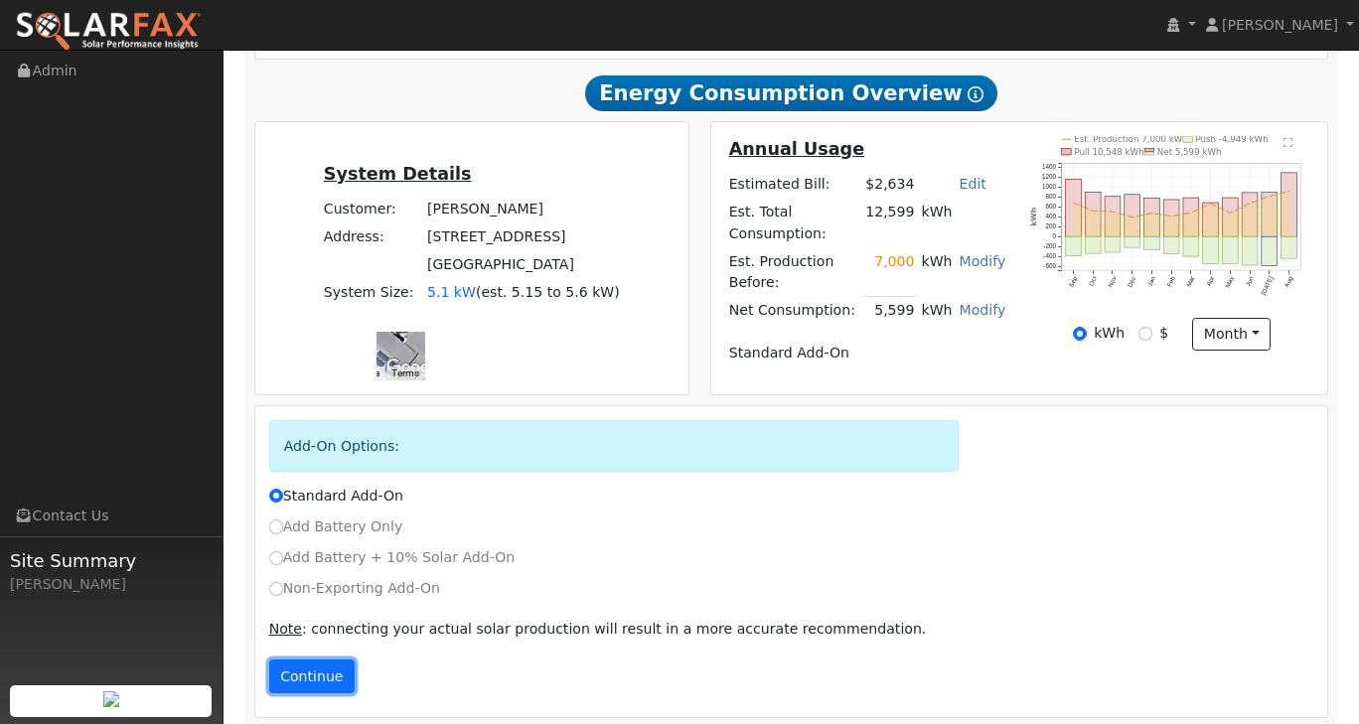
click at [322, 659] on button "Continue" at bounding box center [311, 676] width 85 height 34
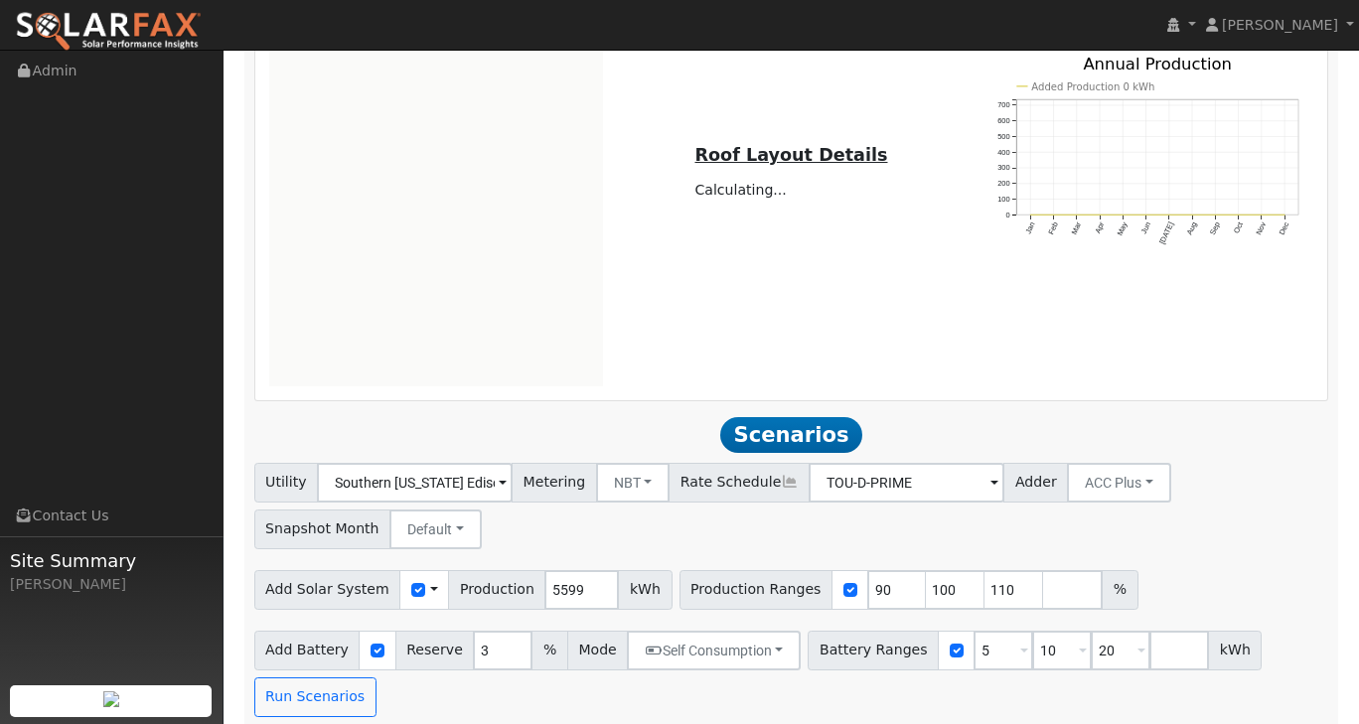
scroll to position [1218, 0]
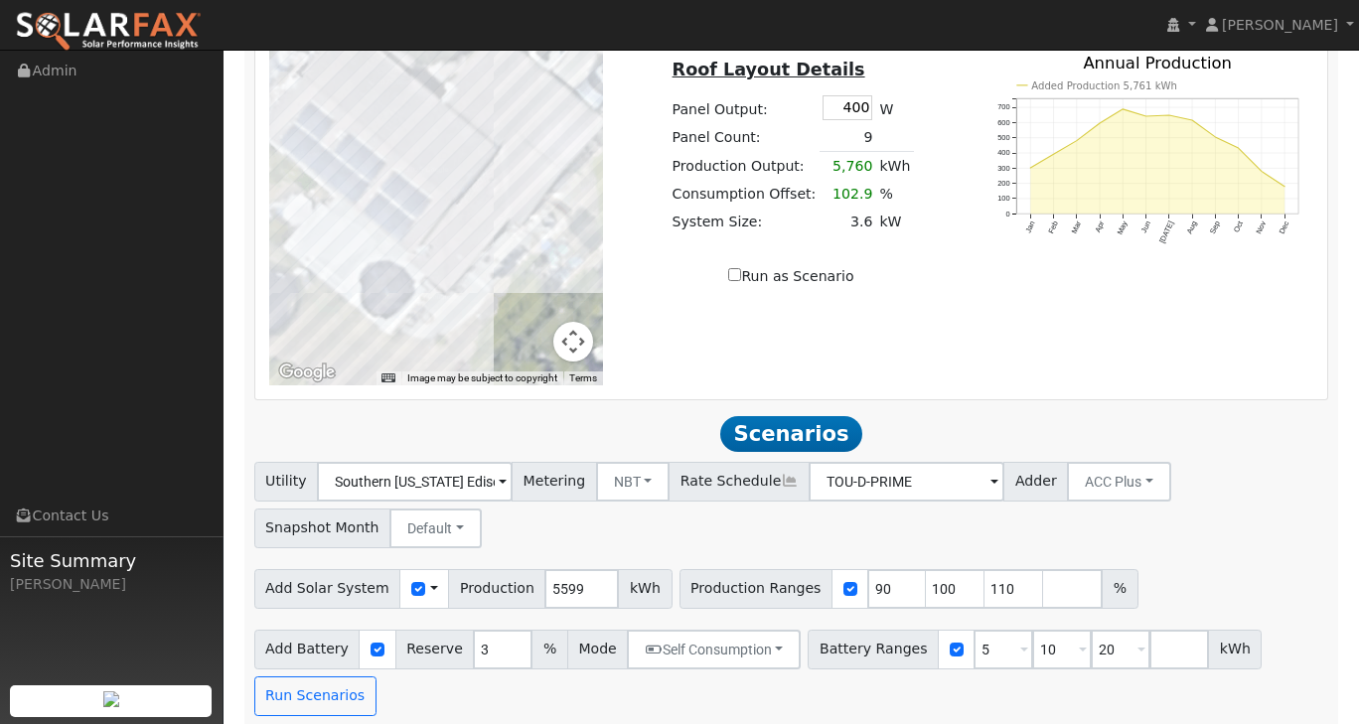
click at [862, 125] on td "9" at bounding box center [847, 137] width 57 height 29
click at [853, 124] on td "9" at bounding box center [847, 137] width 57 height 29
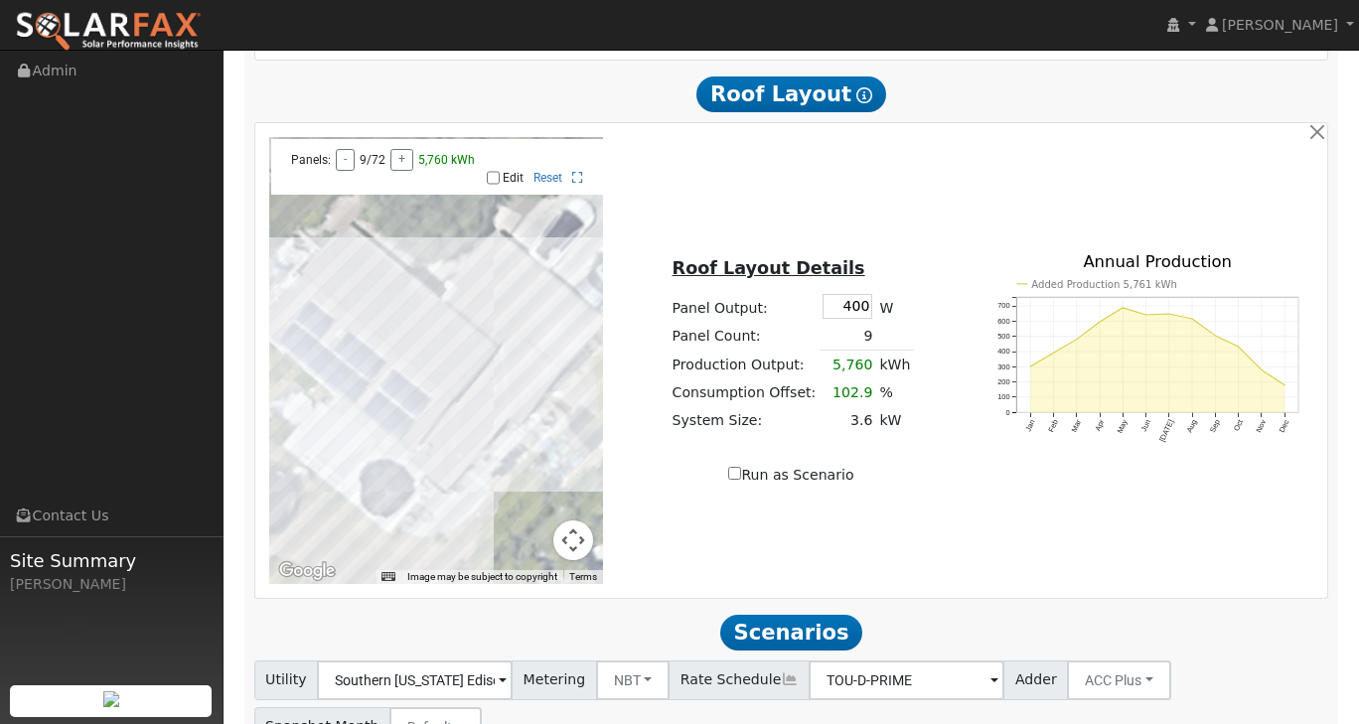
scroll to position [1019, 0]
click at [512, 171] on label "Edit" at bounding box center [513, 178] width 21 height 14
click at [500, 171] on input "Edit" at bounding box center [493, 178] width 13 height 14
checkbox input "true"
click at [385, 408] on div at bounding box center [436, 360] width 335 height 447
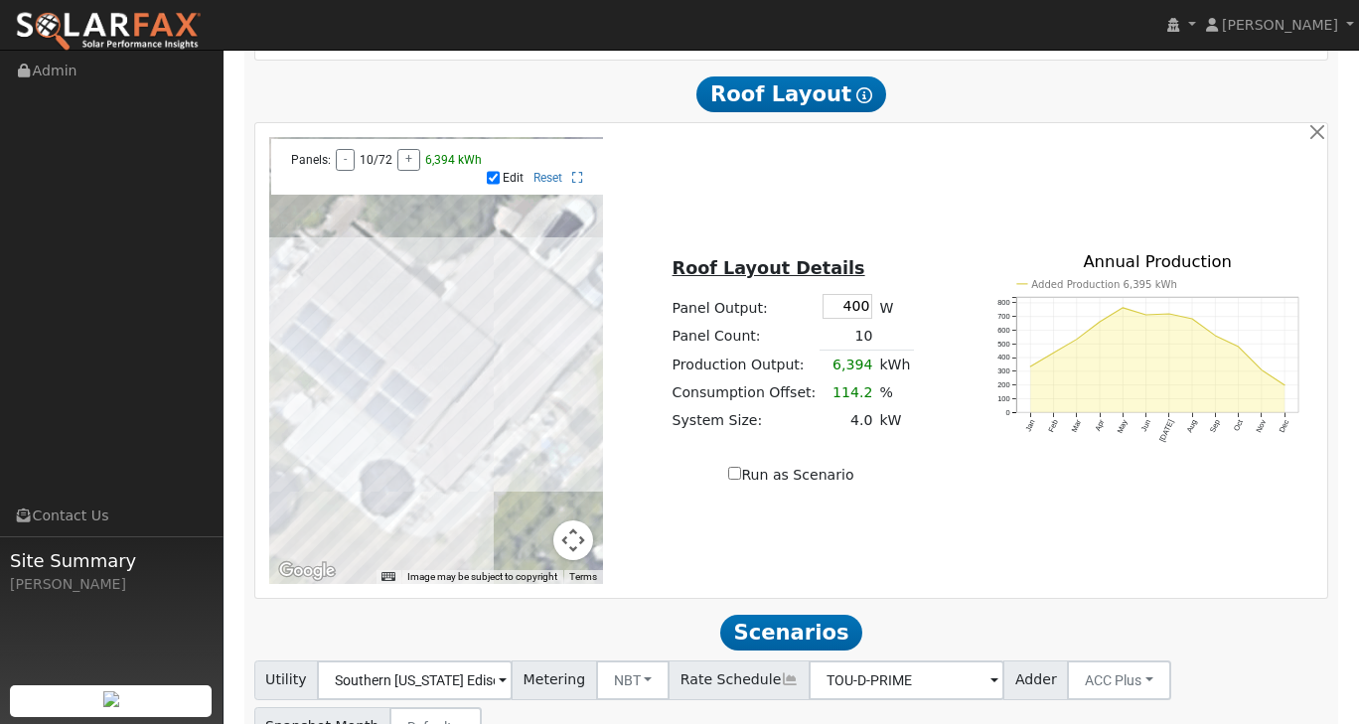
click at [416, 423] on div at bounding box center [436, 360] width 335 height 447
click at [420, 417] on div at bounding box center [436, 360] width 335 height 447
click at [430, 406] on div at bounding box center [436, 360] width 335 height 447
click at [335, 345] on div at bounding box center [436, 360] width 335 height 447
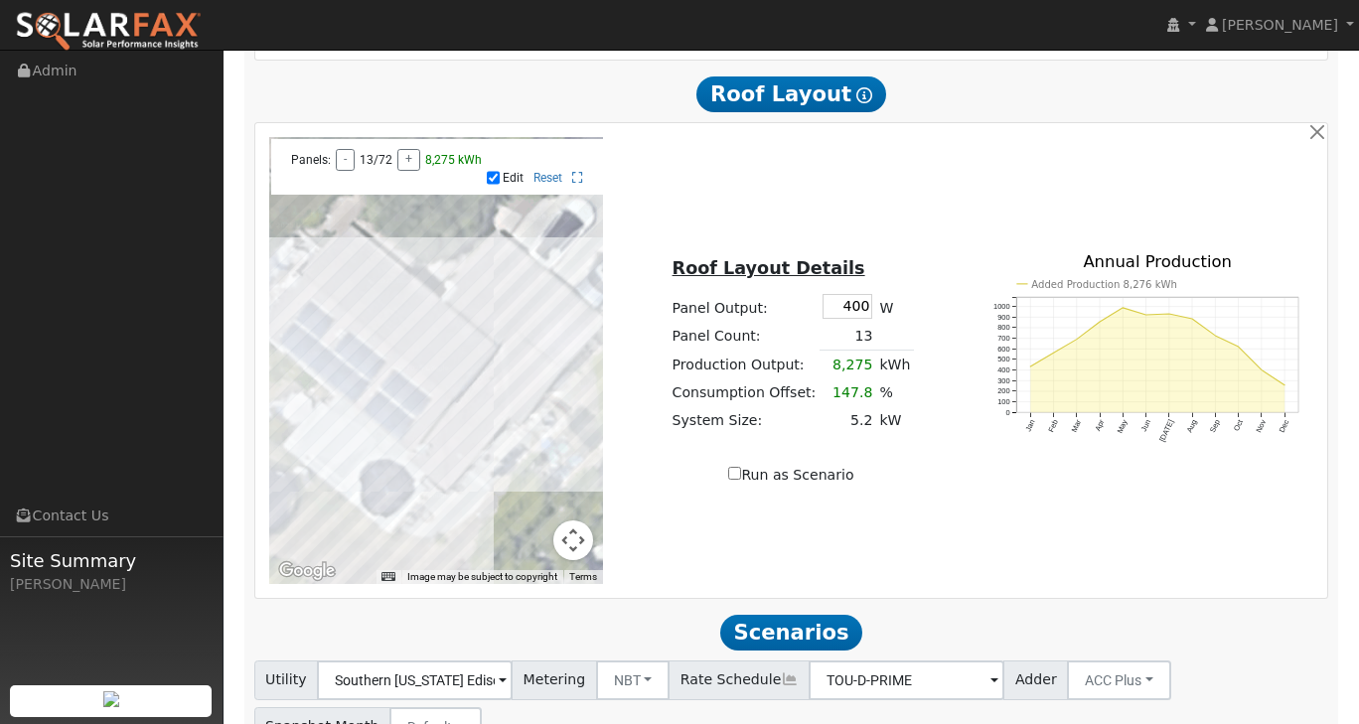
click at [326, 357] on div at bounding box center [436, 360] width 335 height 447
click at [340, 366] on div at bounding box center [436, 360] width 335 height 447
click at [352, 357] on div at bounding box center [436, 360] width 335 height 447
click at [361, 346] on div at bounding box center [436, 360] width 335 height 447
click at [384, 365] on div at bounding box center [436, 360] width 335 height 447
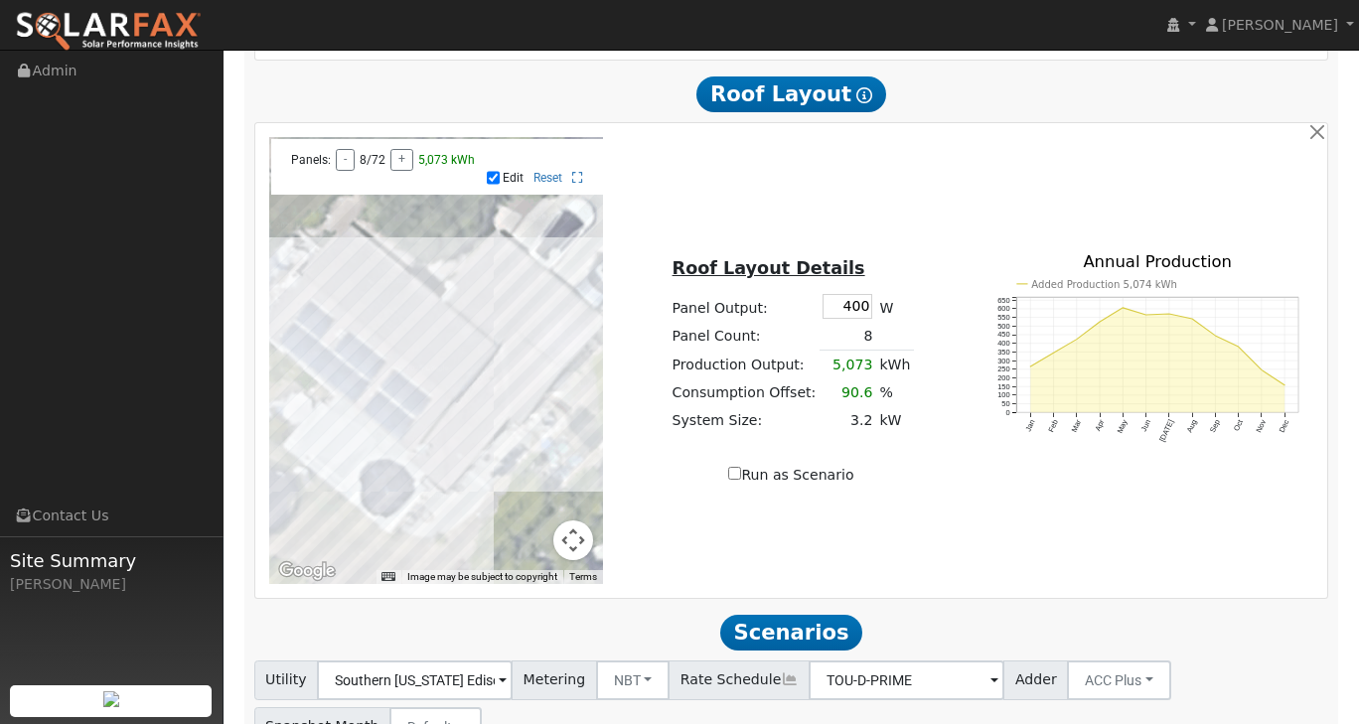
click at [378, 376] on div at bounding box center [436, 360] width 335 height 447
click at [369, 386] on div at bounding box center [436, 360] width 335 height 447
click at [381, 402] on div at bounding box center [436, 360] width 335 height 447
click at [391, 408] on div at bounding box center [436, 360] width 335 height 447
click at [399, 400] on div at bounding box center [436, 360] width 335 height 447
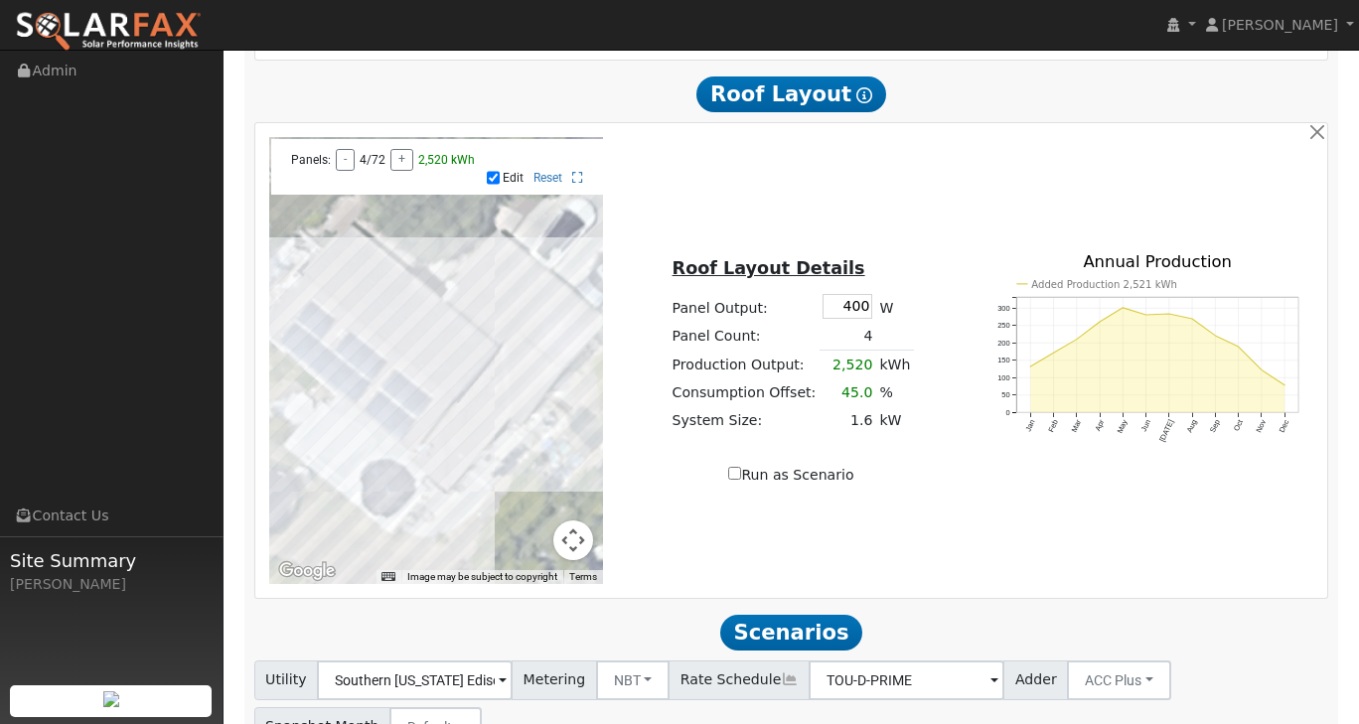
click at [407, 386] on div at bounding box center [436, 360] width 335 height 447
click at [427, 406] on div at bounding box center [436, 360] width 335 height 447
click at [426, 419] on div at bounding box center [436, 360] width 335 height 447
click at [415, 432] on div at bounding box center [436, 360] width 335 height 447
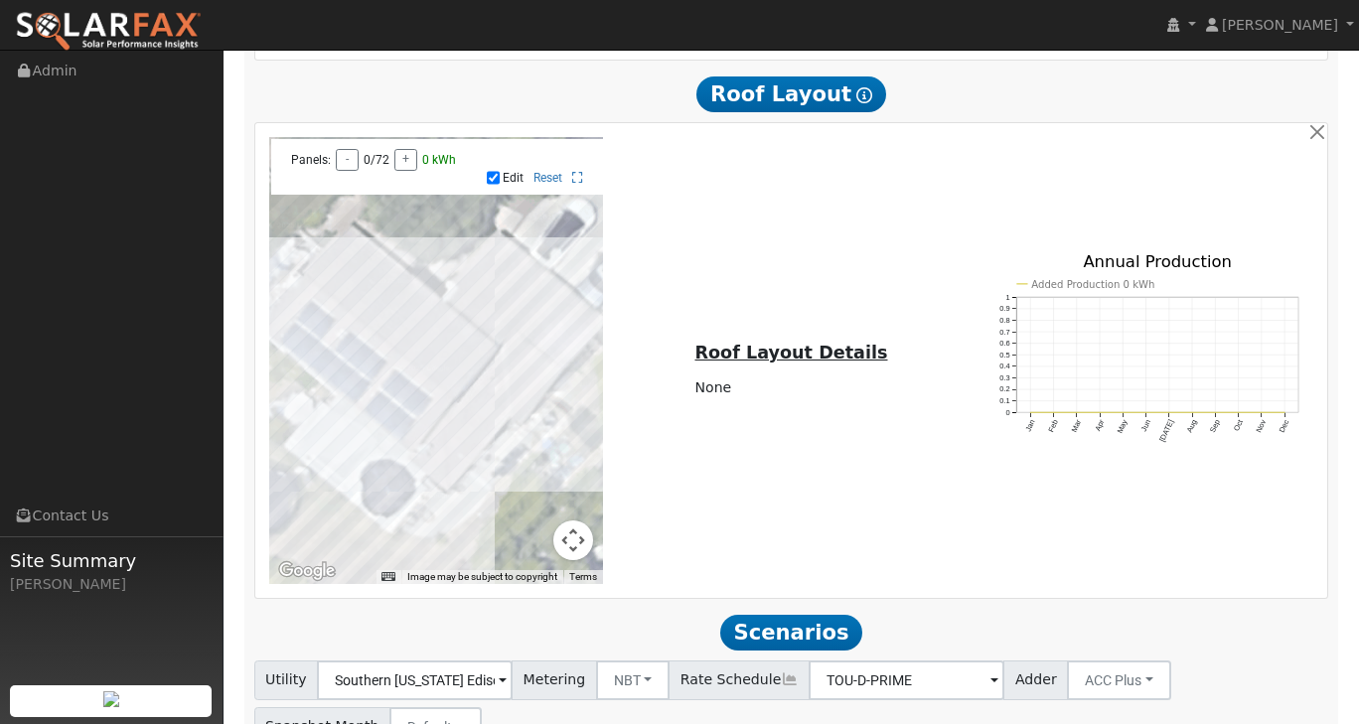
click at [358, 314] on div at bounding box center [436, 360] width 335 height 447
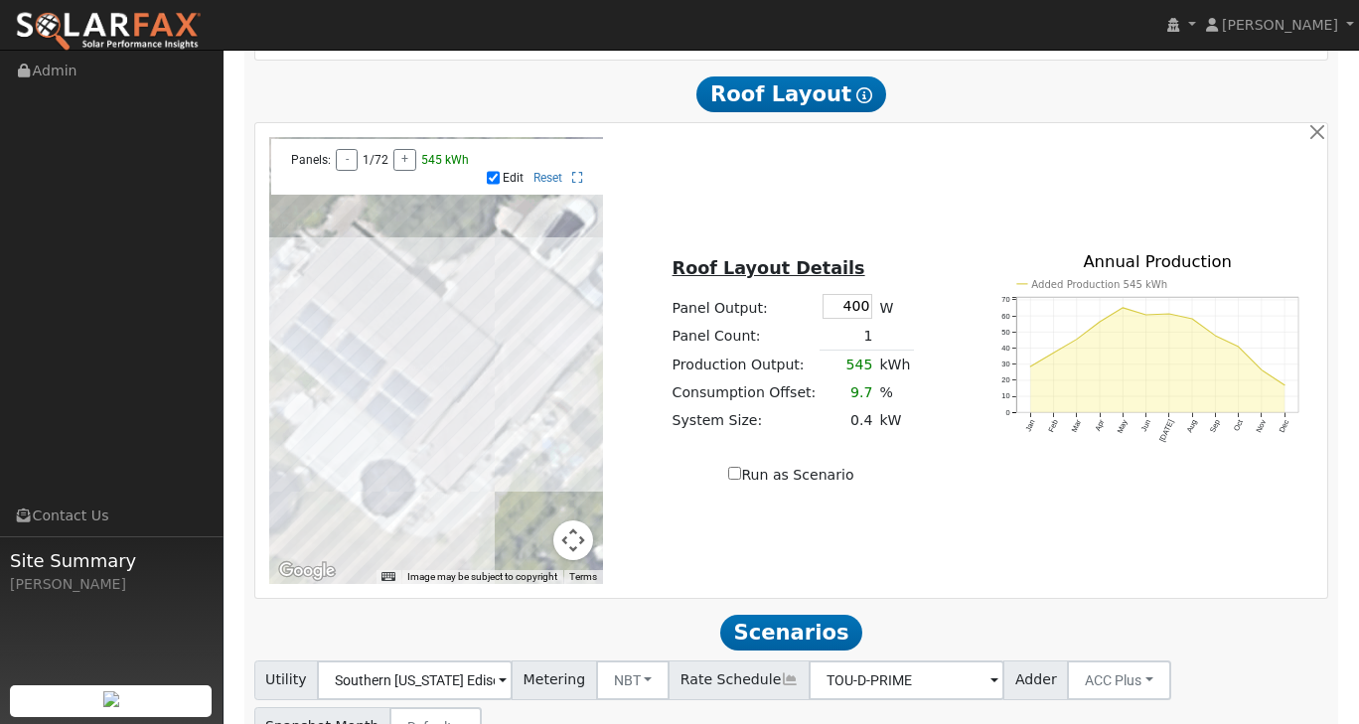
click at [366, 302] on div at bounding box center [436, 360] width 335 height 447
click at [374, 287] on div at bounding box center [436, 360] width 335 height 447
click at [393, 305] on div at bounding box center [436, 360] width 335 height 447
click at [387, 321] on div at bounding box center [436, 360] width 335 height 447
click at [376, 331] on div at bounding box center [436, 360] width 335 height 447
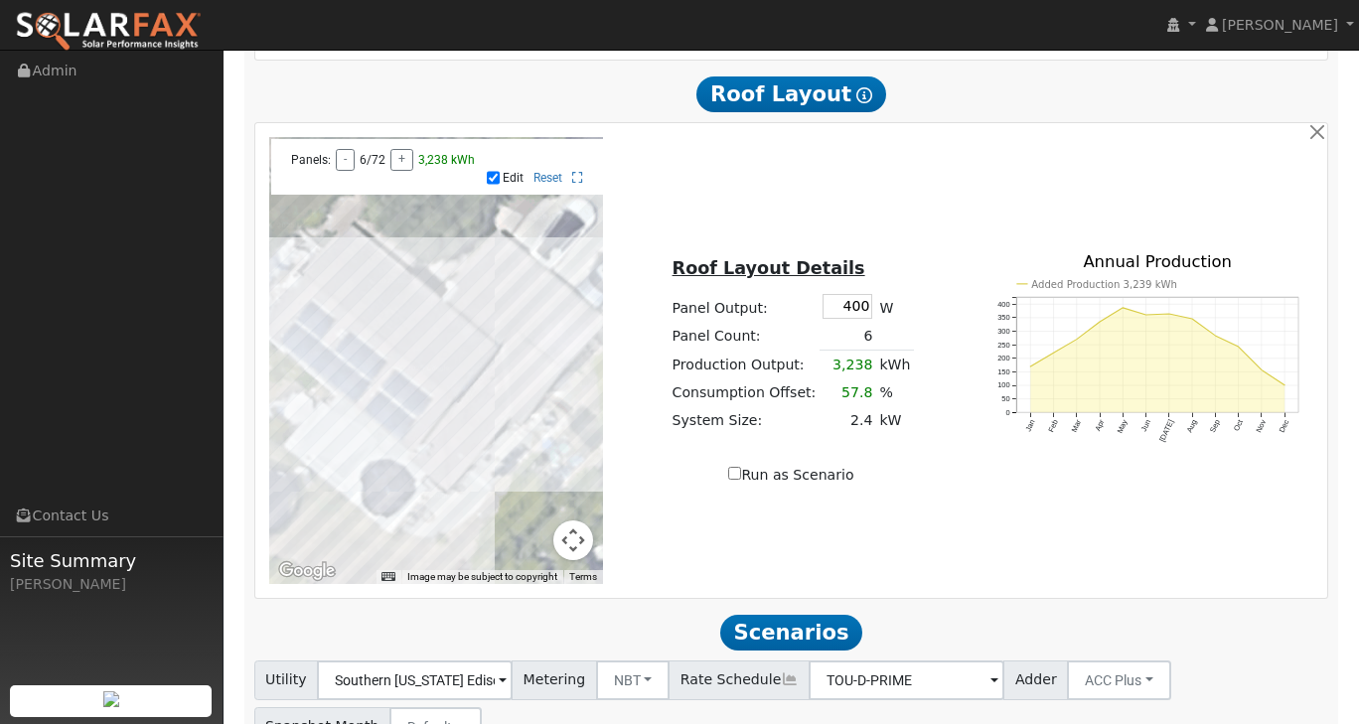
click at [396, 350] on div at bounding box center [436, 360] width 335 height 447
drag, startPoint x: 405, startPoint y: 339, endPoint x: 413, endPoint y: 329, distance: 12.7
click at [405, 339] on div at bounding box center [436, 360] width 335 height 447
click at [417, 324] on div at bounding box center [436, 360] width 335 height 447
click at [442, 347] on div at bounding box center [436, 360] width 335 height 447
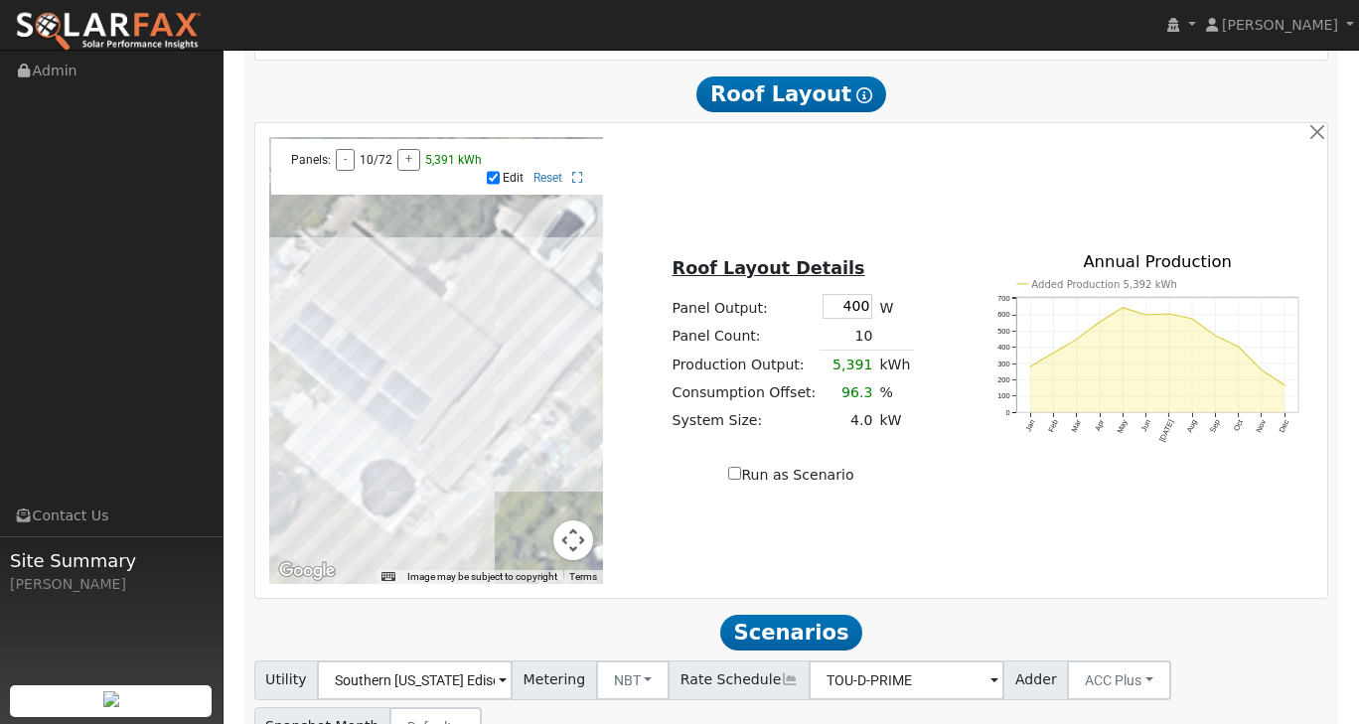
click at [435, 356] on div at bounding box center [436, 360] width 335 height 447
click at [427, 365] on div at bounding box center [436, 360] width 335 height 447
click at [451, 388] on div at bounding box center [436, 360] width 335 height 447
click at [460, 379] on div at bounding box center [436, 360] width 335 height 447
click at [886, 498] on div "To navigate the map with touch gestures double-tap and hold your finger on the …" at bounding box center [791, 360] width 1066 height 447
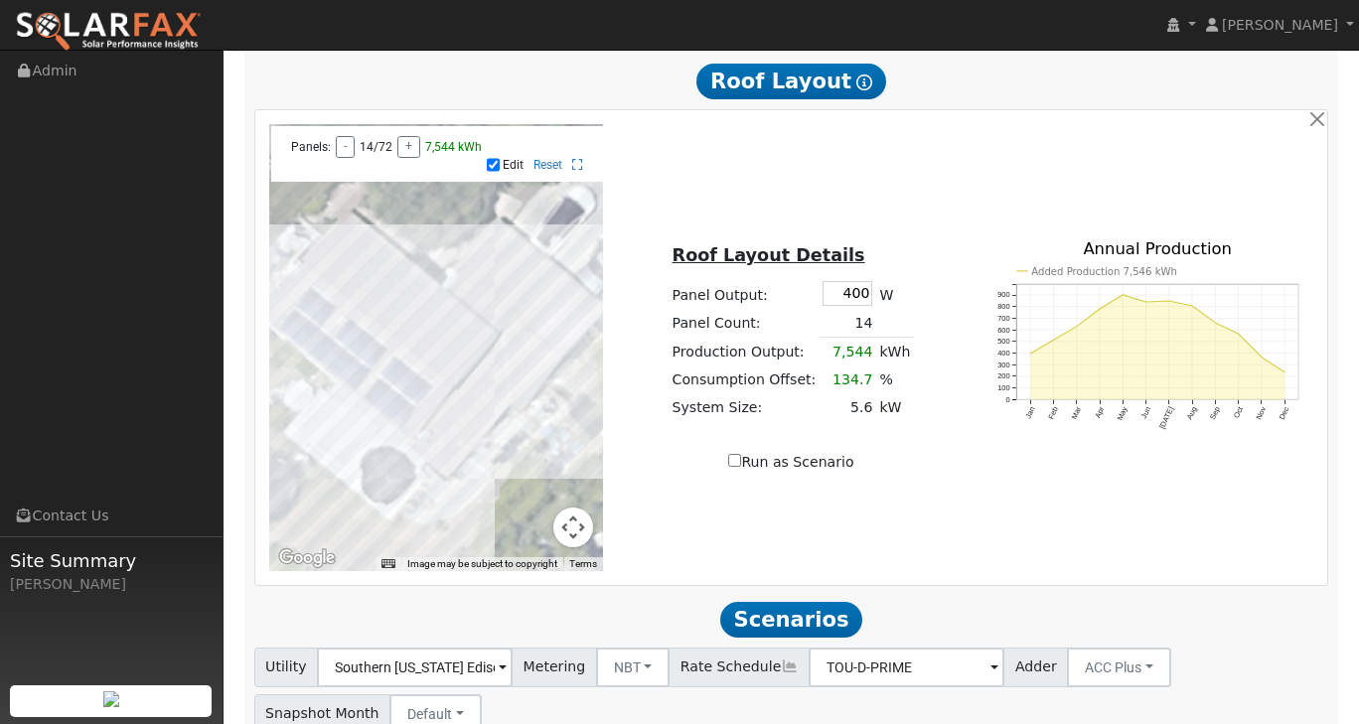
scroll to position [1218, 0]
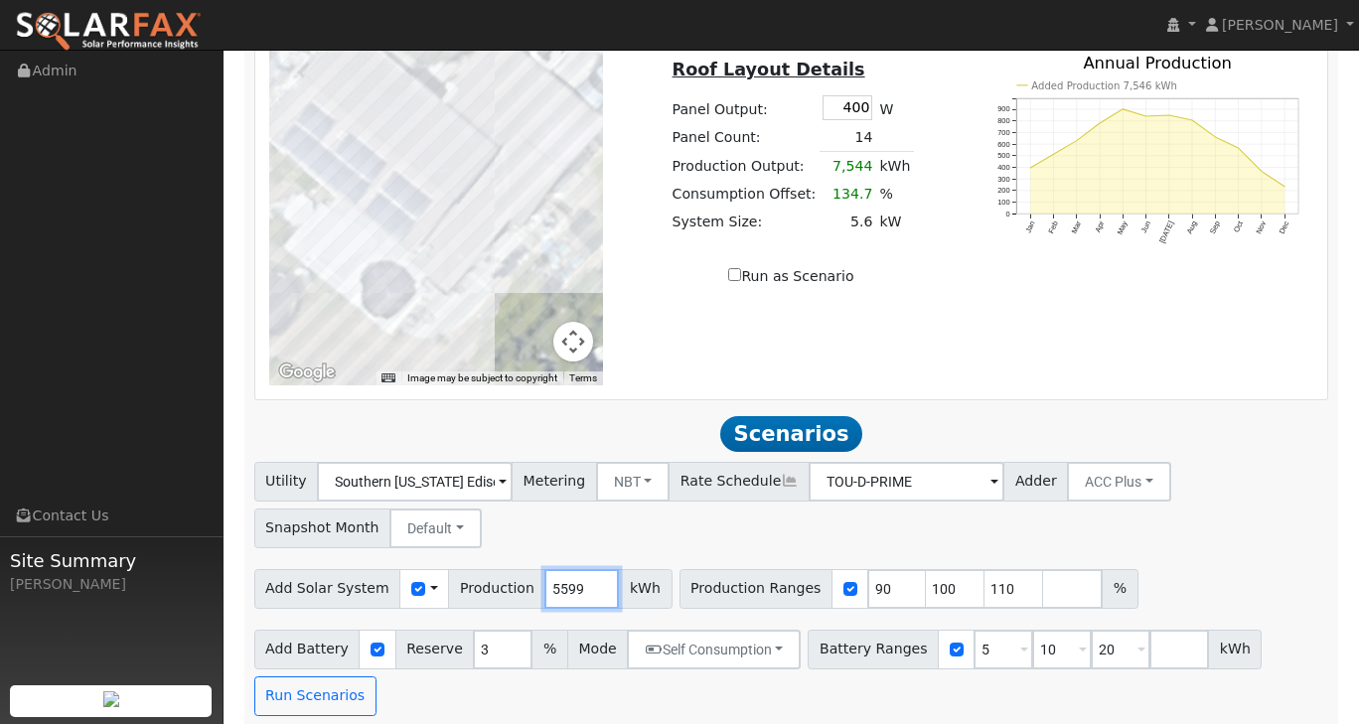
click at [560, 572] on input "5599" at bounding box center [581, 589] width 74 height 40
type input "5"
type input "7654"
click at [1238, 578] on div "Add Solar System Use CSV Data Production 7654 kWh Production Ranges 90 100 110 %" at bounding box center [790, 585] width 1081 height 47
click at [973, 644] on input "5" at bounding box center [1003, 650] width 60 height 40
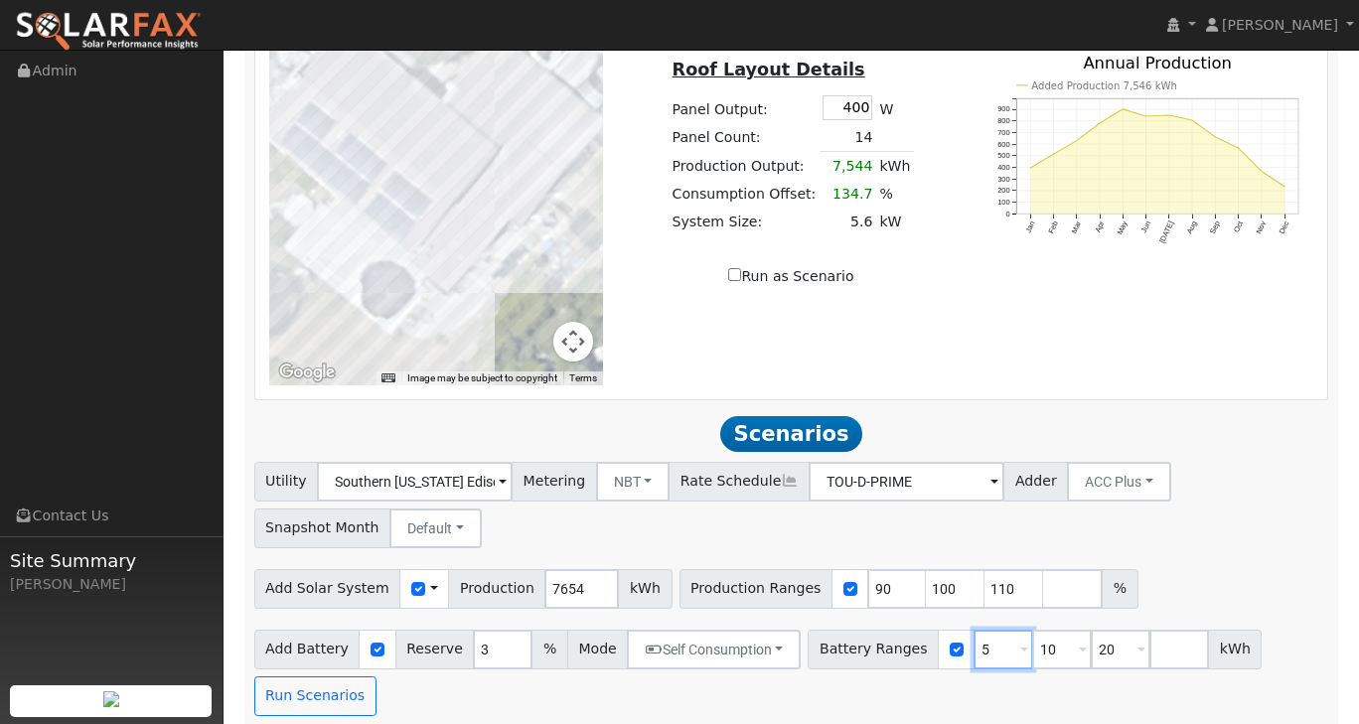
type input "10"
type input "20"
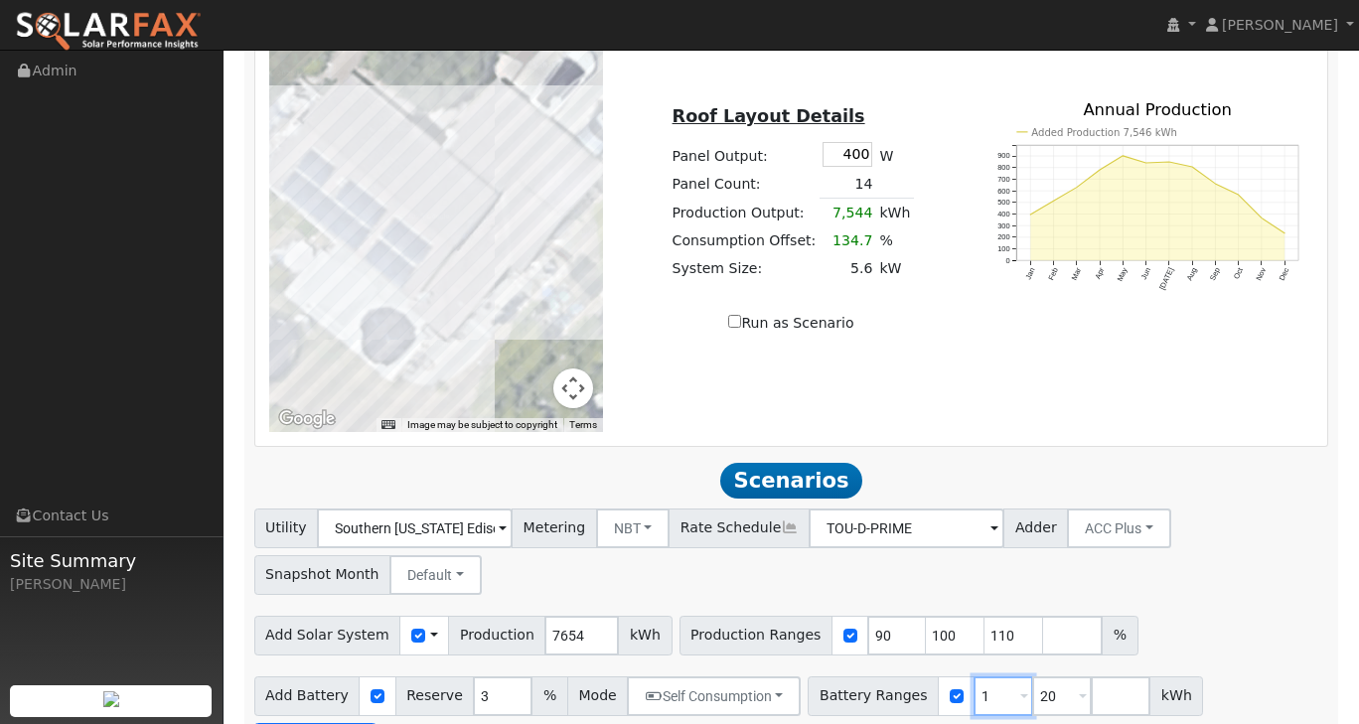
type input "20"
type input "2"
type input "27"
click at [1238, 594] on div "Utility Southern [US_STATE] Edison Metering NBT NEM NBT Rate Schedule TOU-D-PRI…" at bounding box center [790, 612] width 1095 height 208
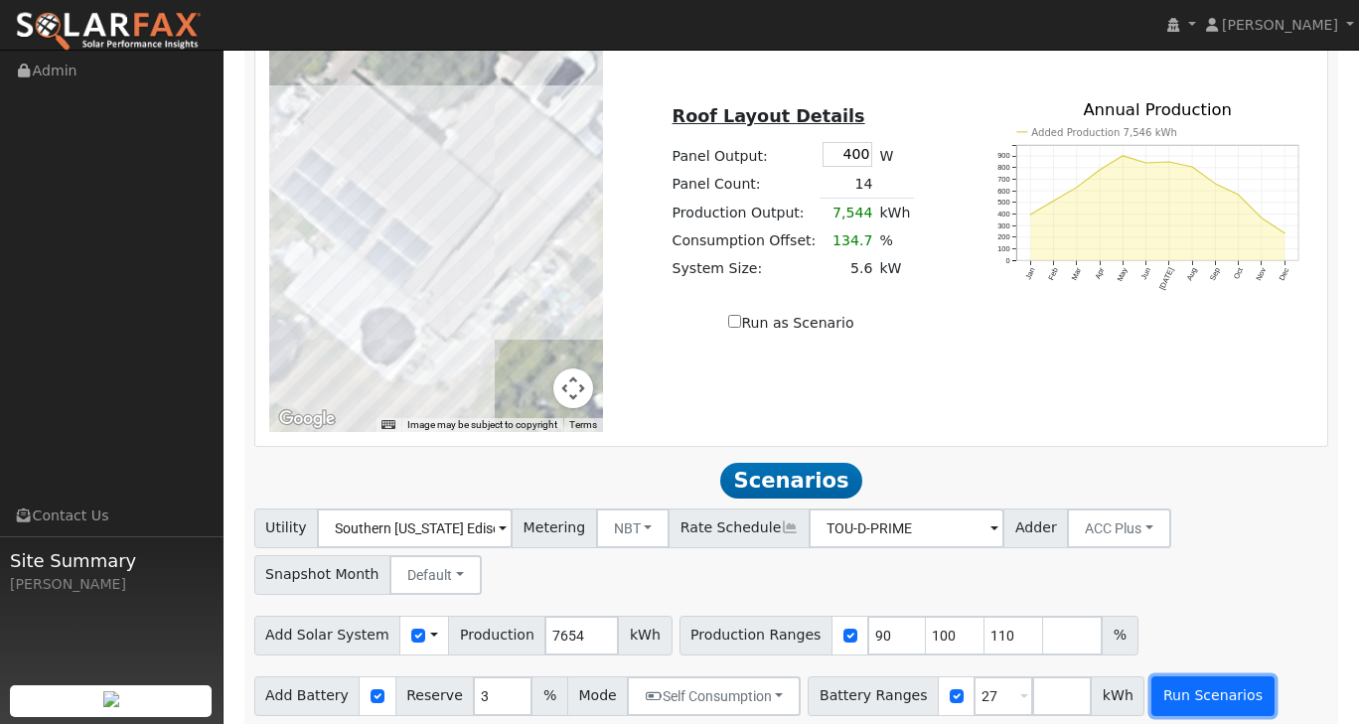
click at [1181, 684] on button "Run Scenarios" at bounding box center [1212, 696] width 122 height 40
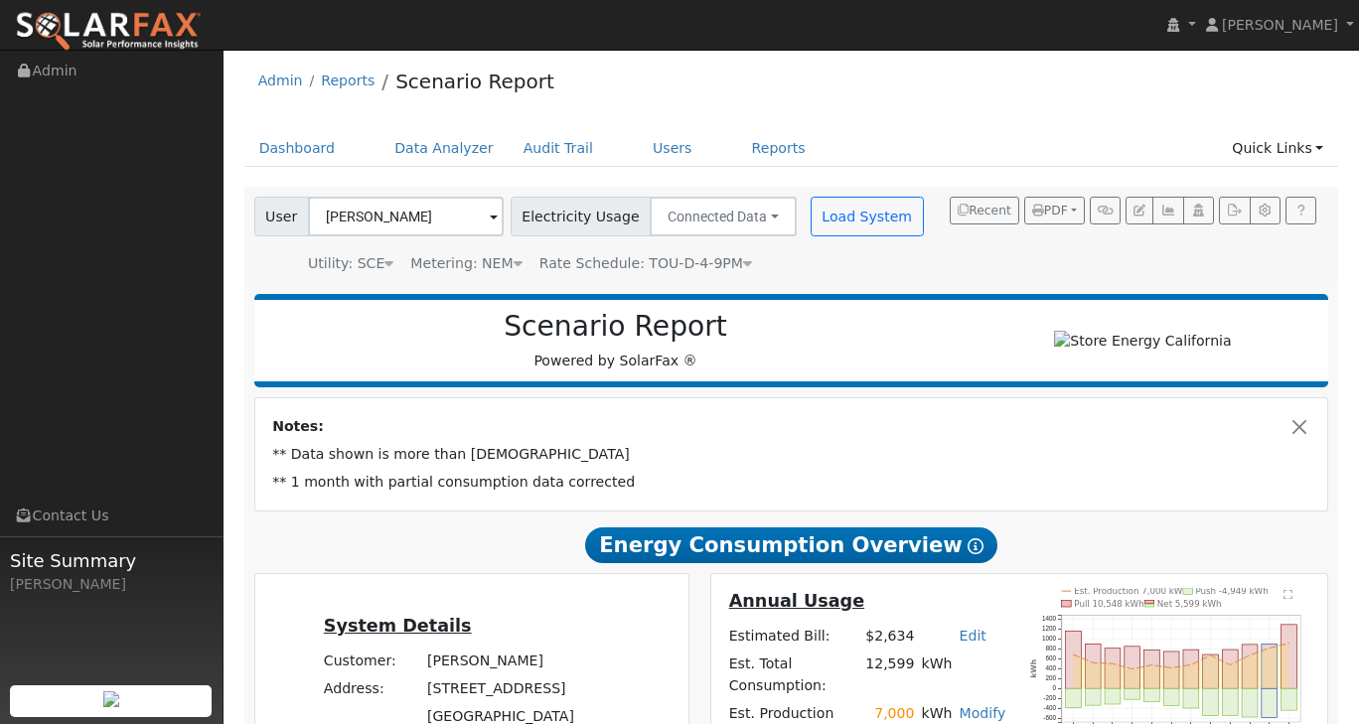
scroll to position [0, 0]
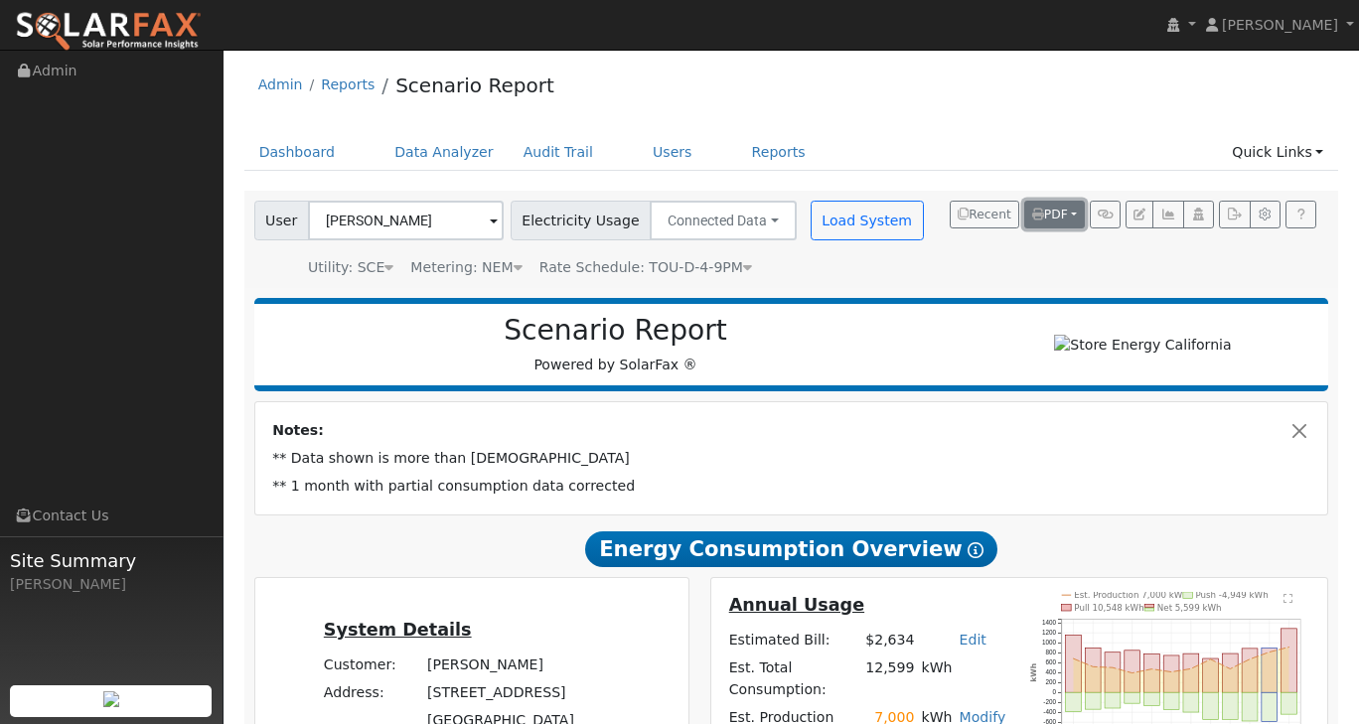
click at [1074, 213] on button "PDF" at bounding box center [1054, 215] width 61 height 28
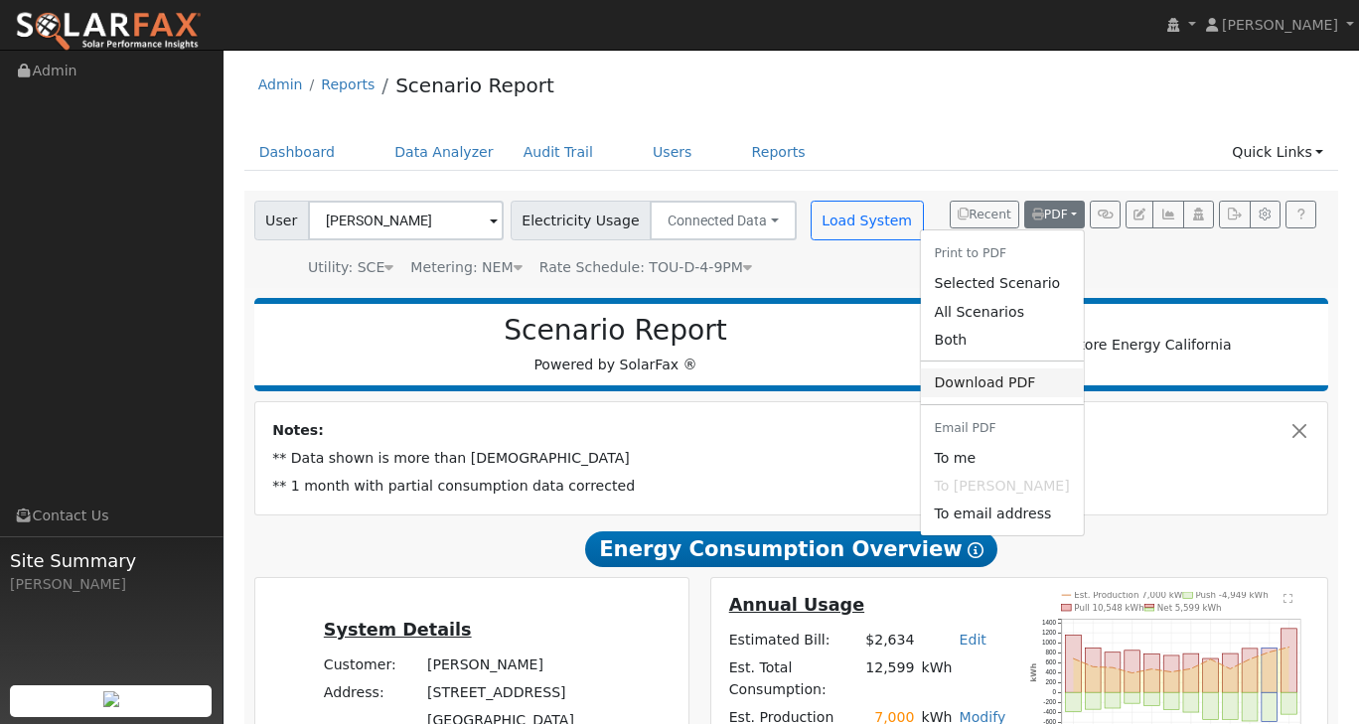
click at [998, 388] on link "Download PDF" at bounding box center [1001, 382] width 163 height 28
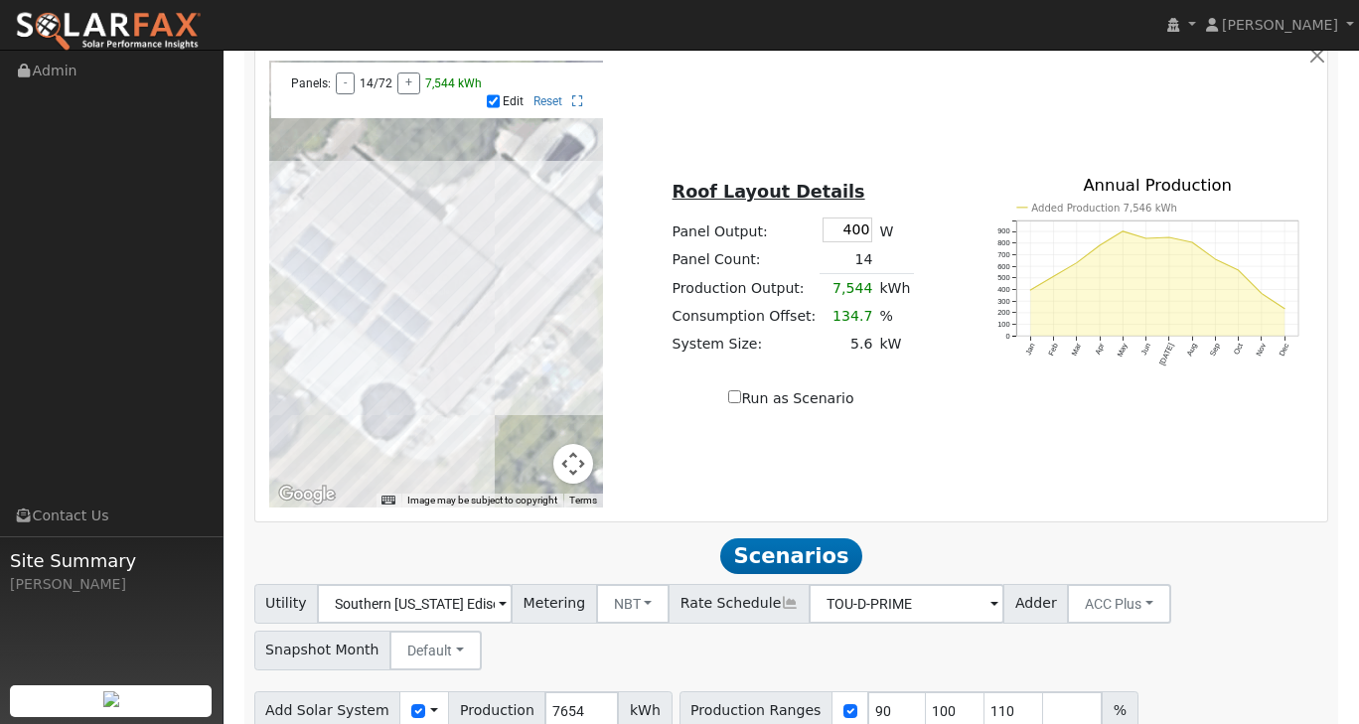
scroll to position [1092, 0]
